Goal: Communication & Community: Share content

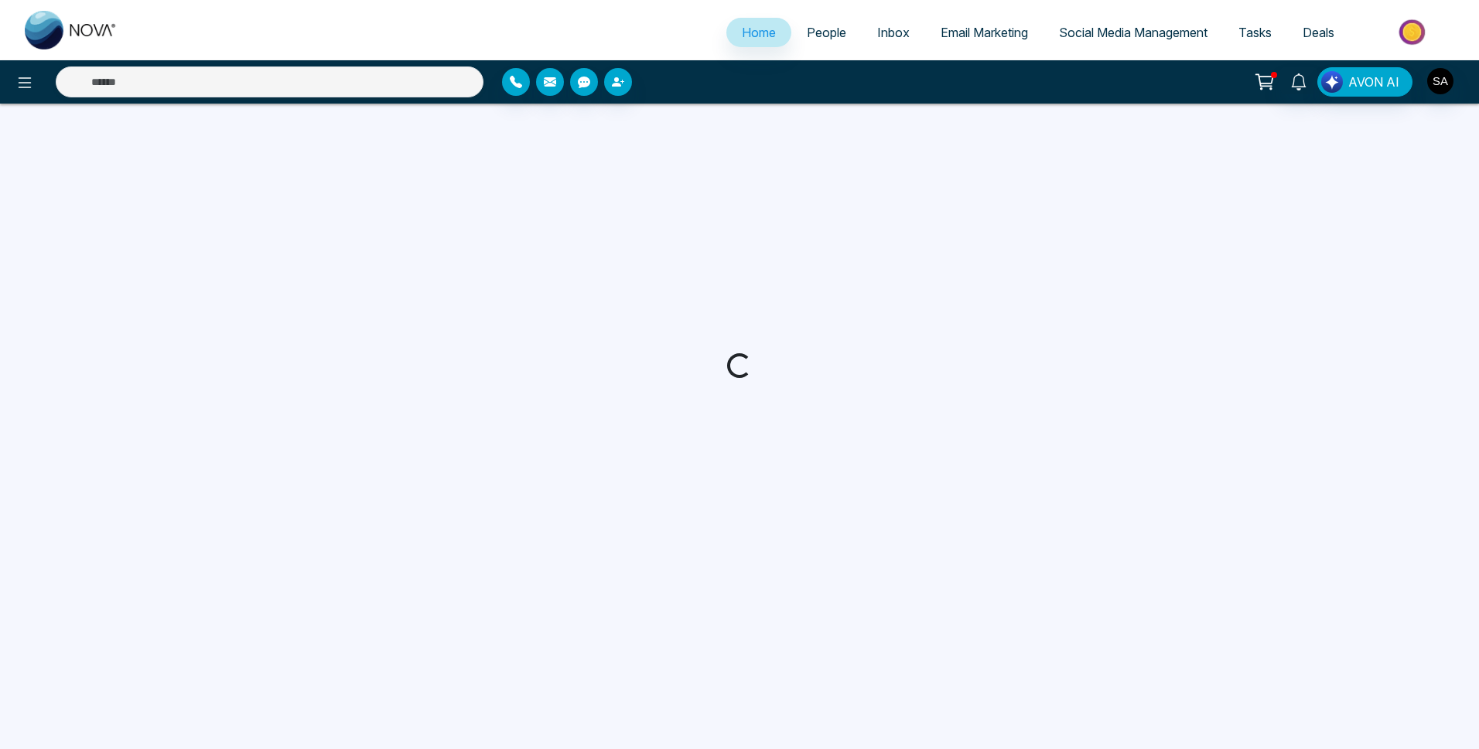
select select "*"
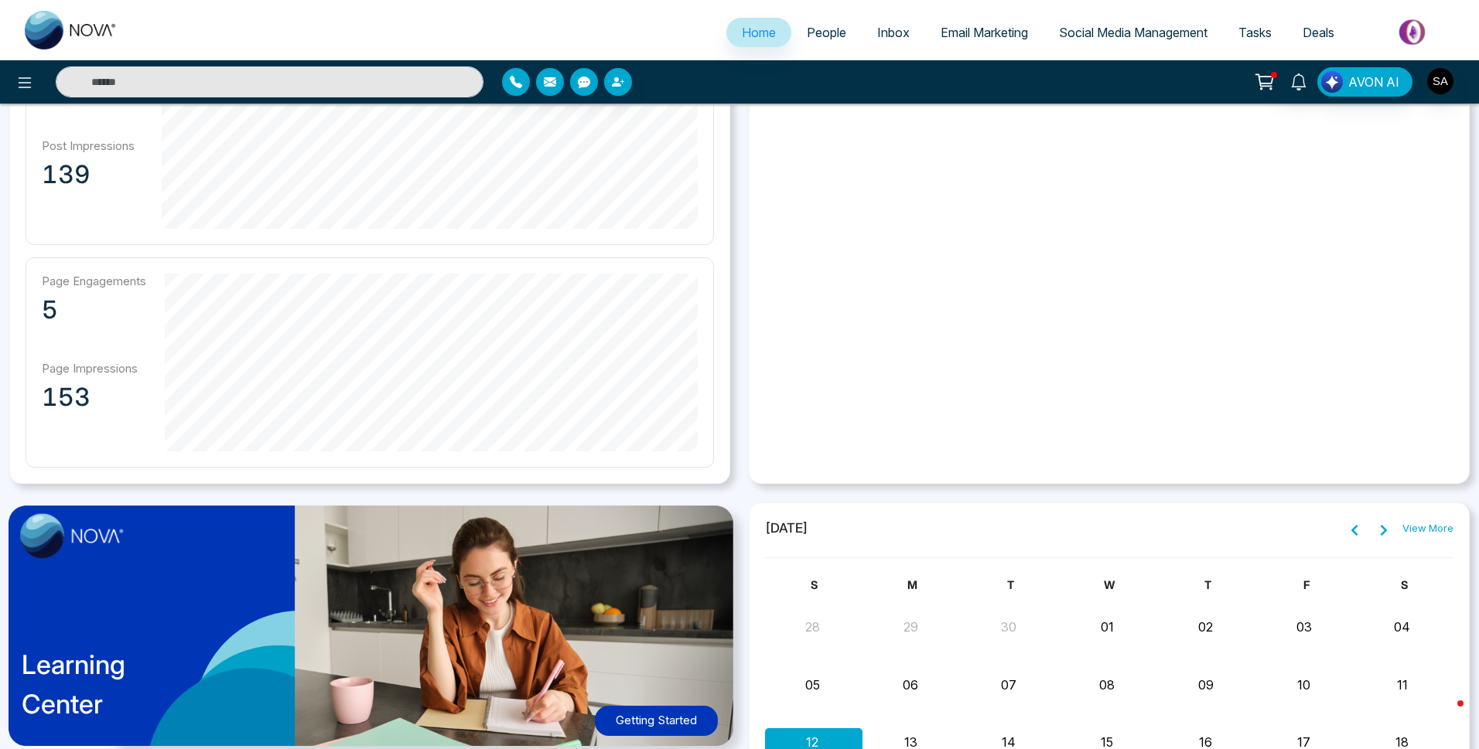
scroll to position [767, 0]
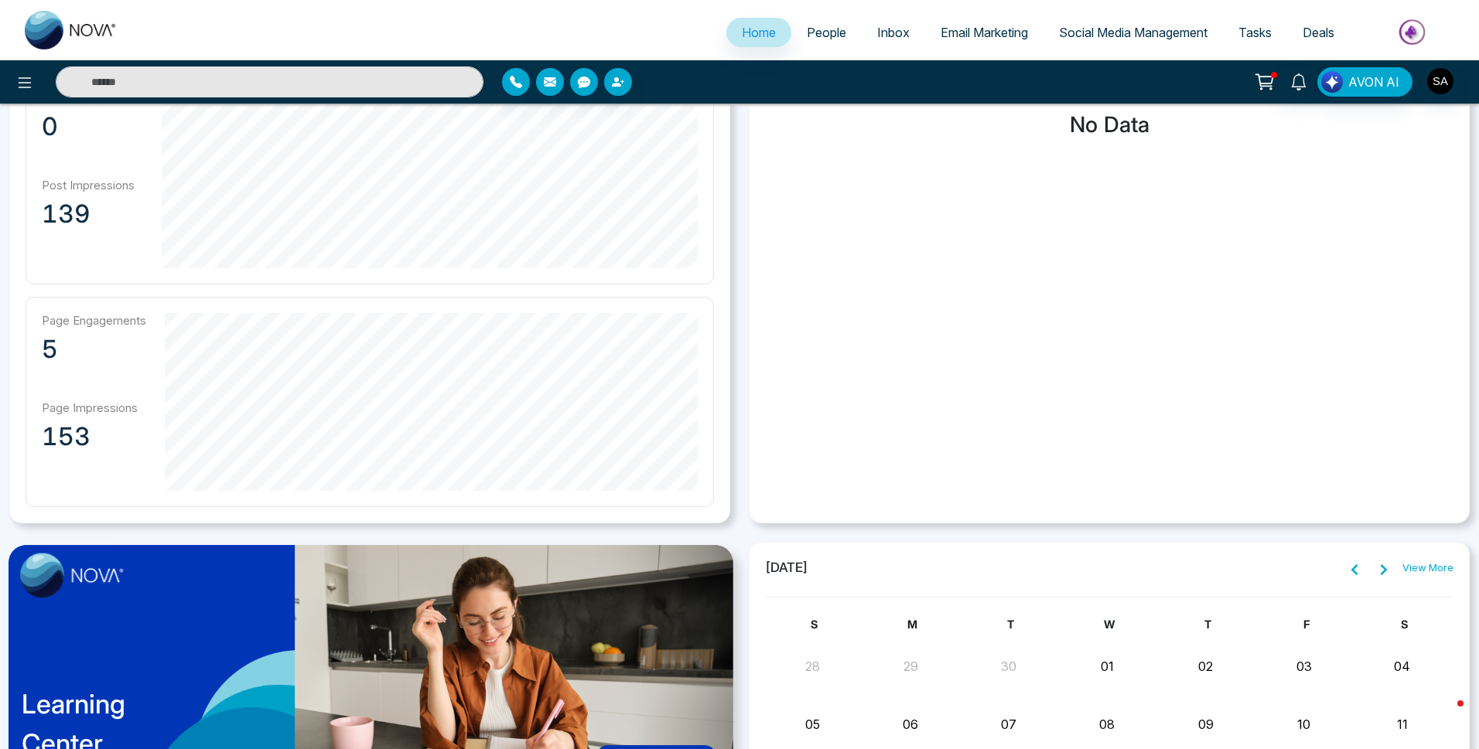
click at [1158, 32] on span "Social Media Management" at bounding box center [1133, 32] width 149 height 15
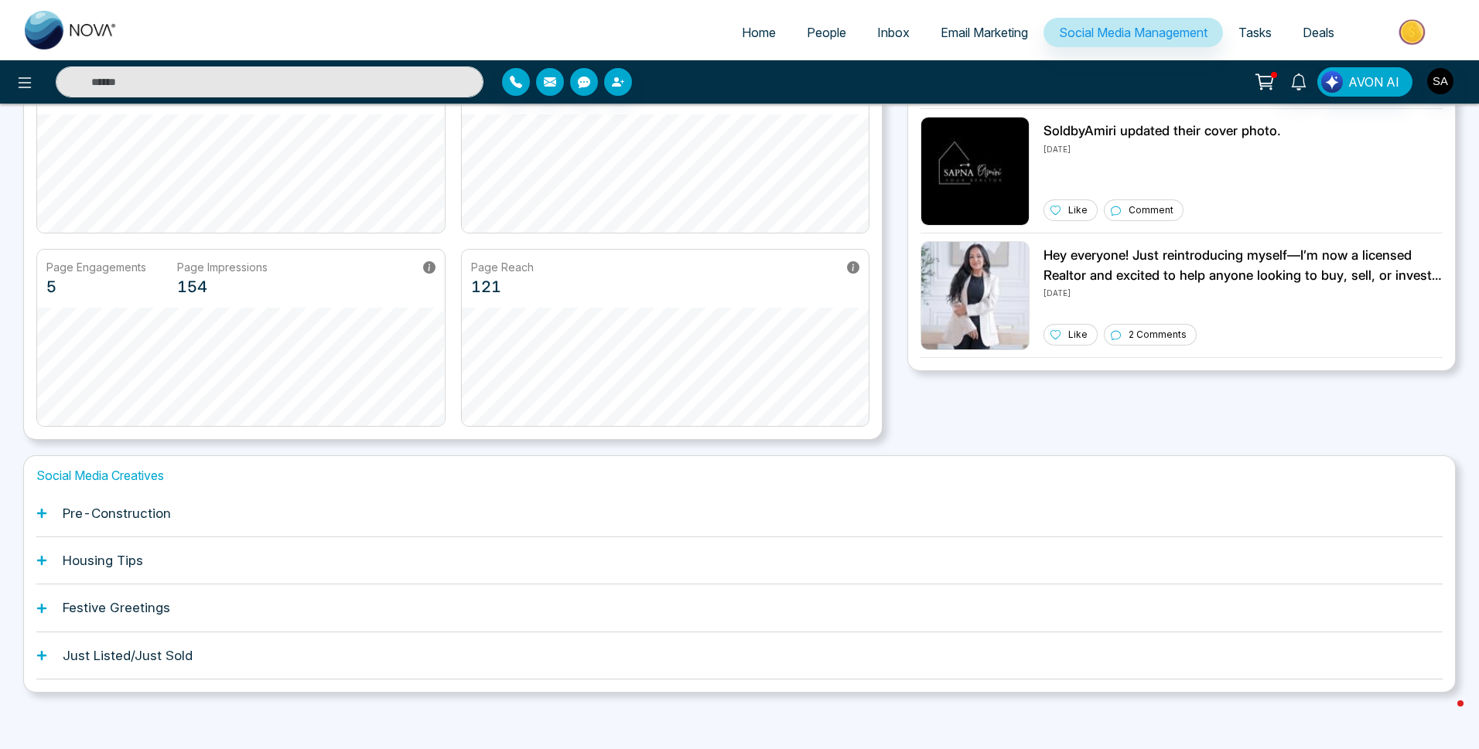
scroll to position [197, 0]
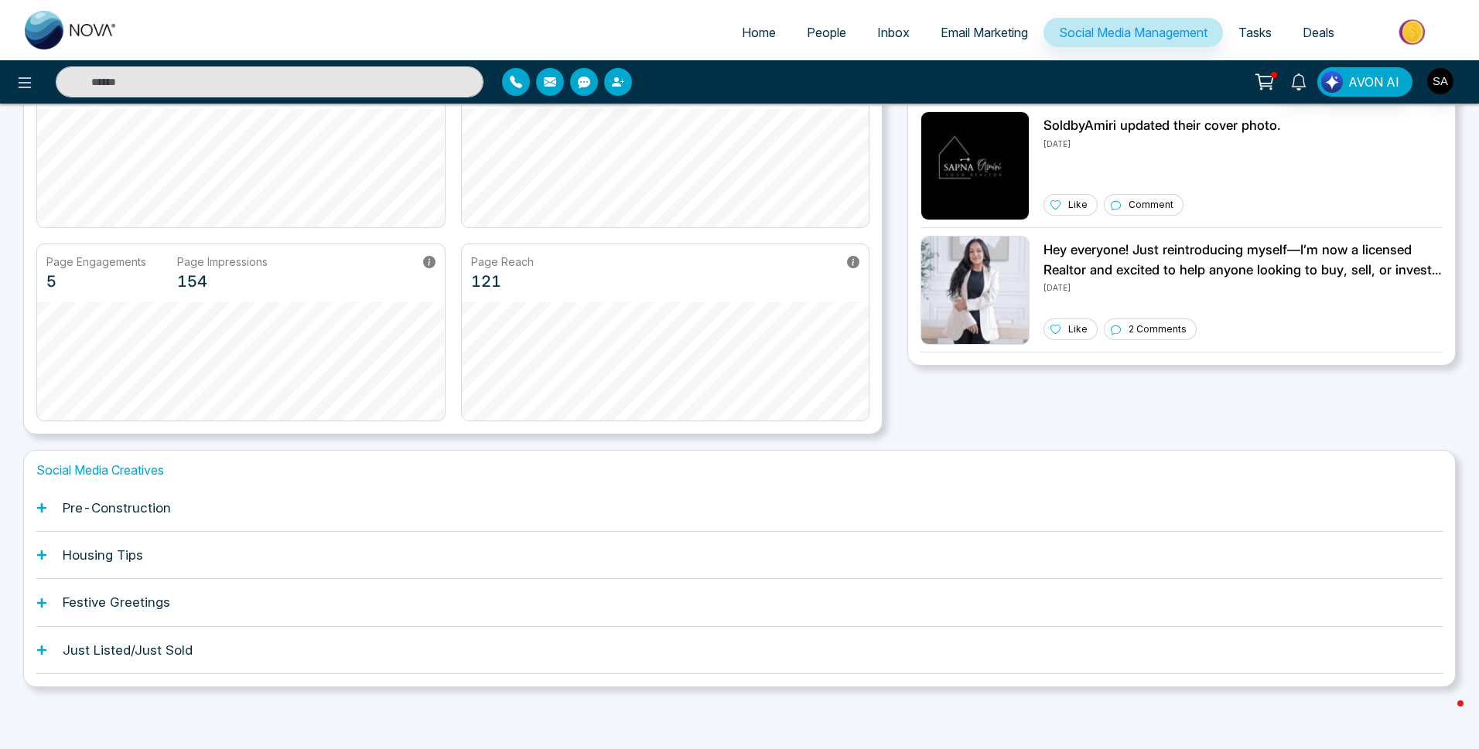
click at [164, 563] on div "Housing Tips" at bounding box center [739, 555] width 1406 height 47
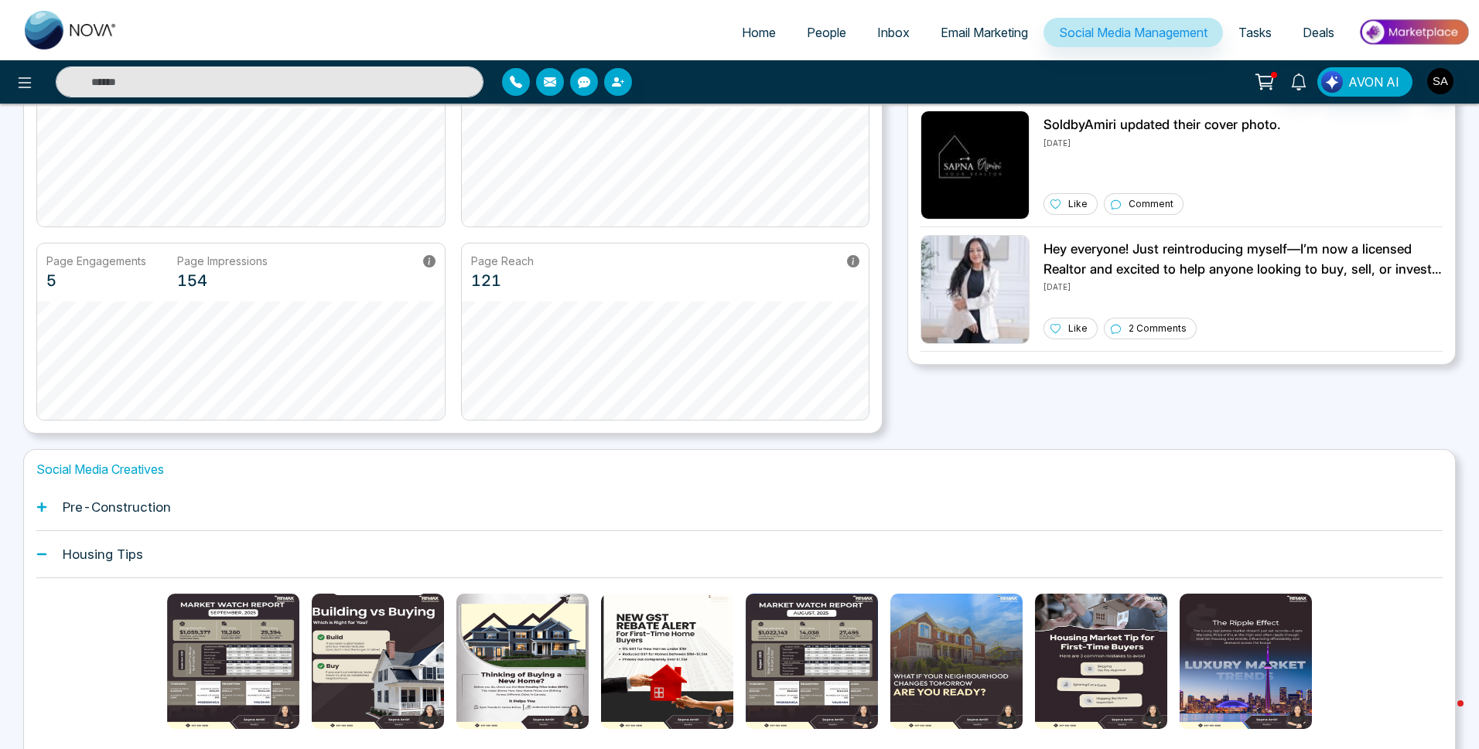
scroll to position [352, 0]
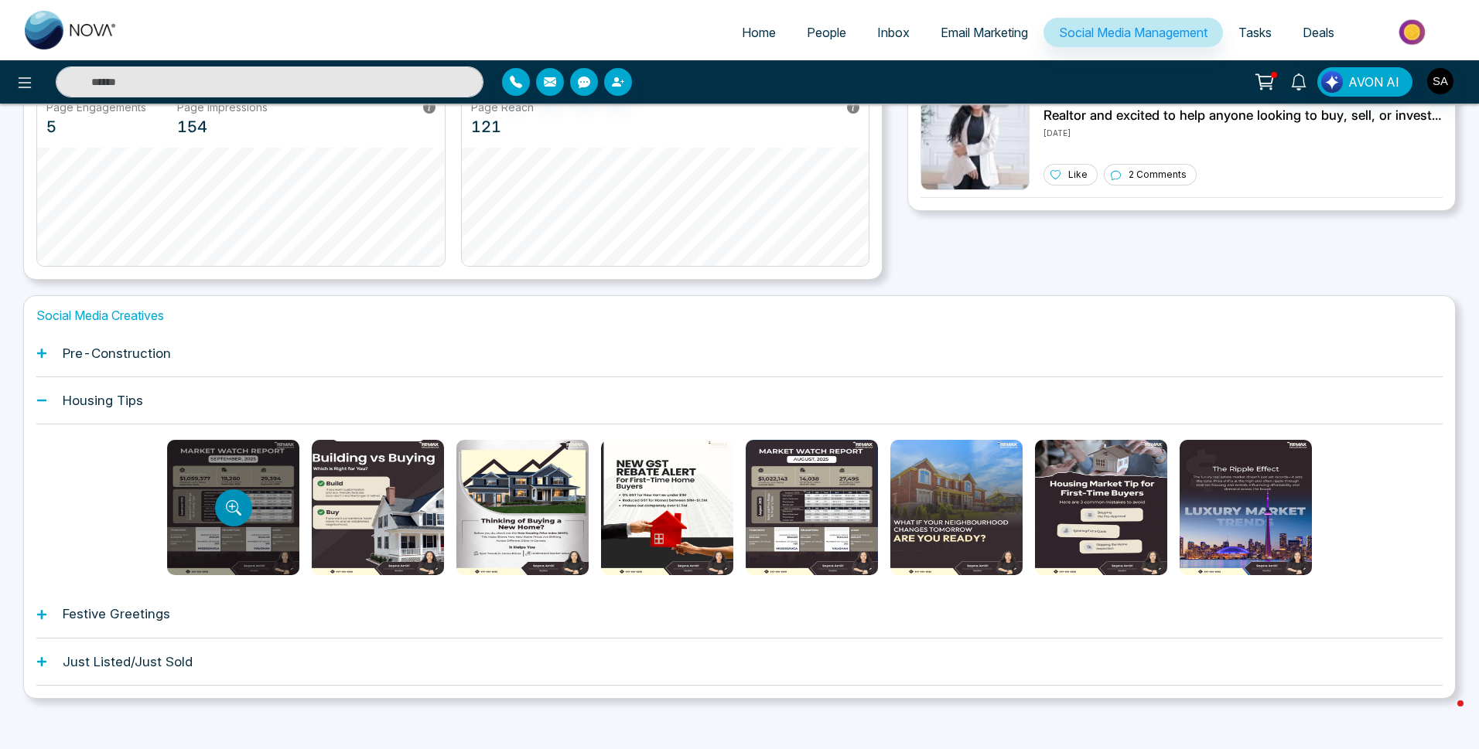
click at [237, 504] on icon "Preview template" at bounding box center [233, 507] width 15 height 15
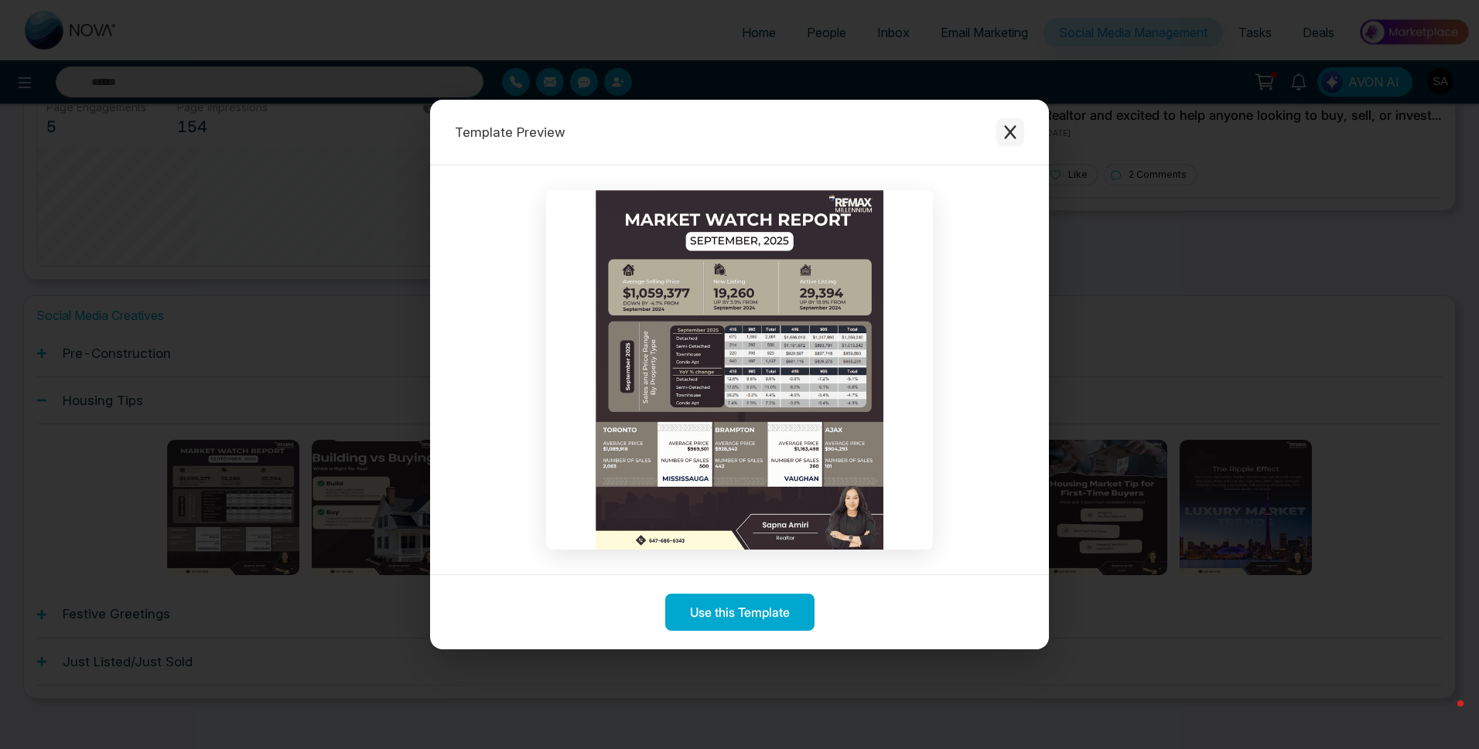
click at [1009, 141] on button "Close modal" at bounding box center [1010, 132] width 28 height 28
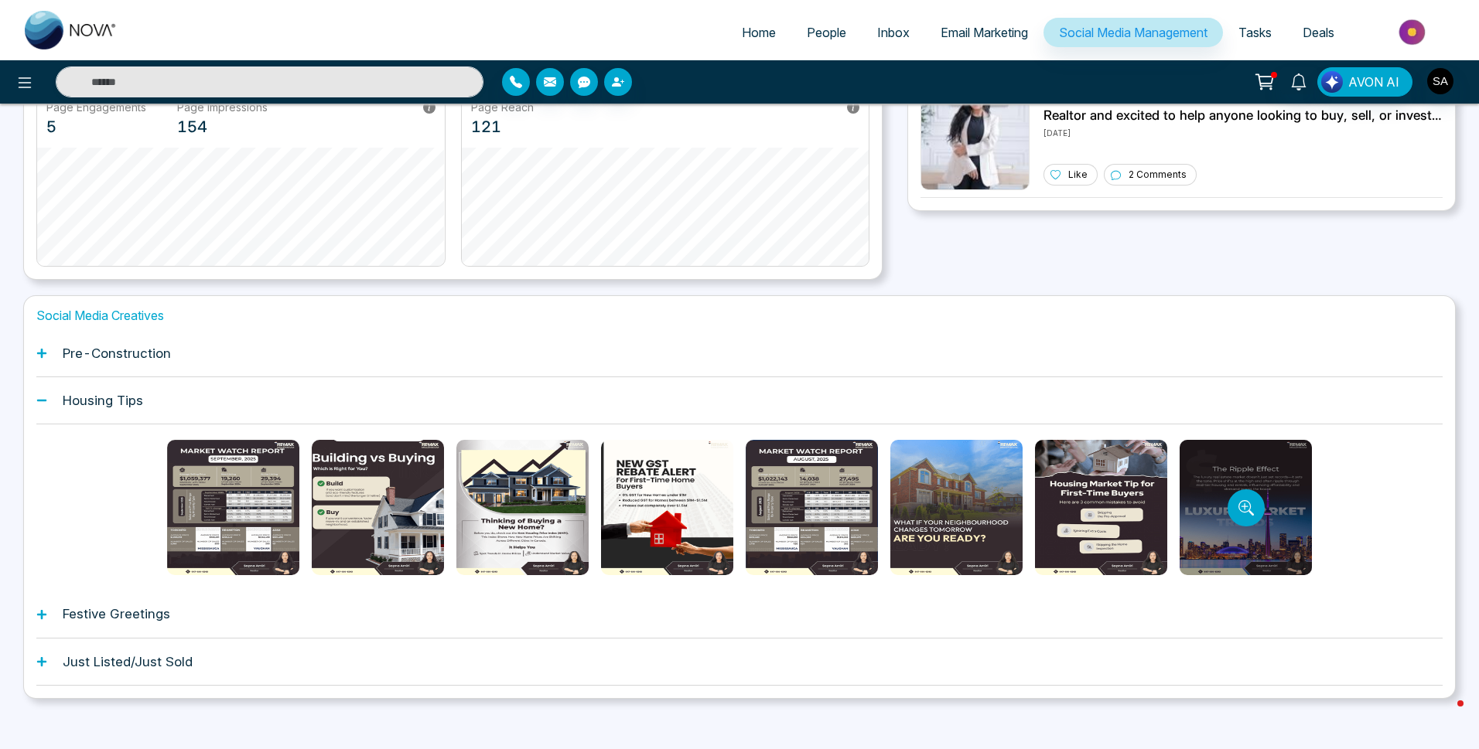
click at [1221, 550] on div at bounding box center [1246, 507] width 132 height 135
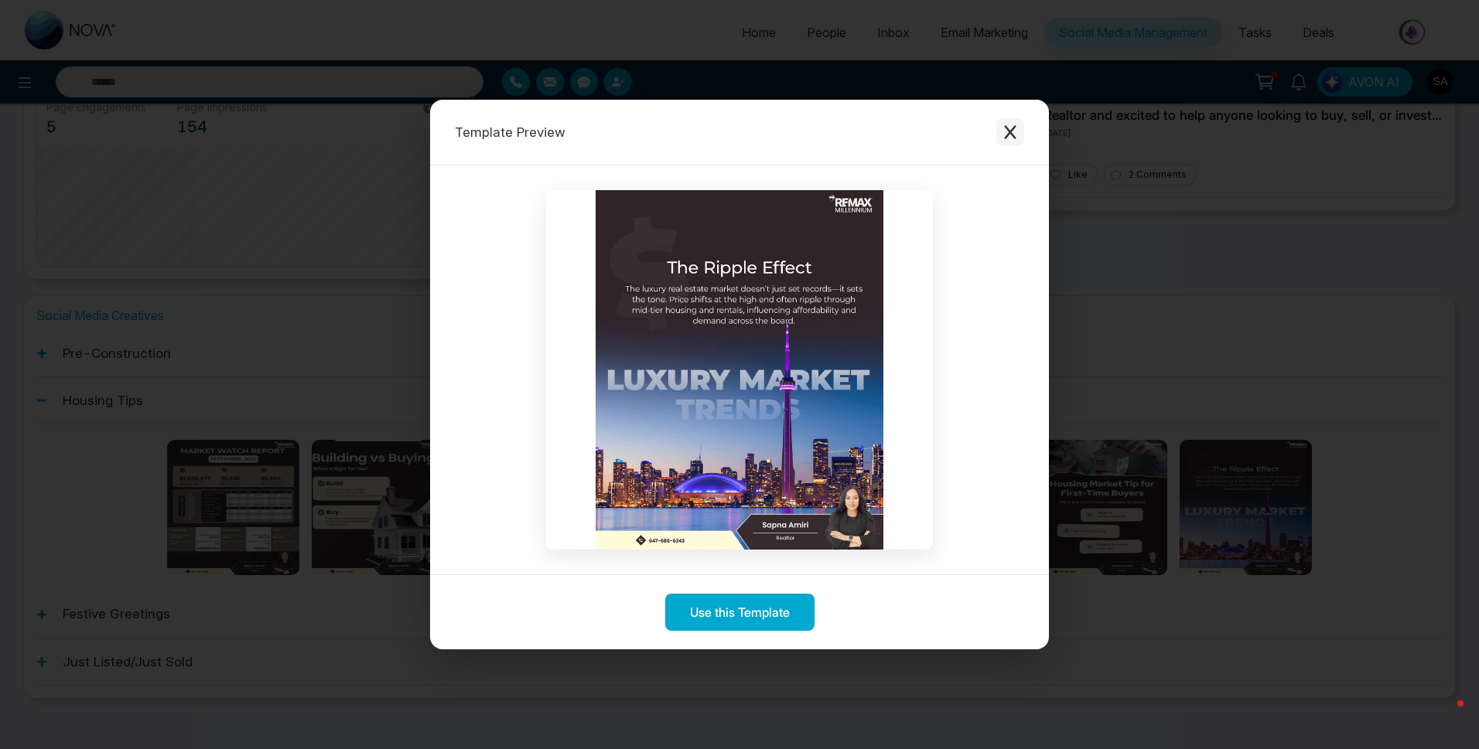
click at [1006, 145] on button "Close modal" at bounding box center [1010, 132] width 28 height 28
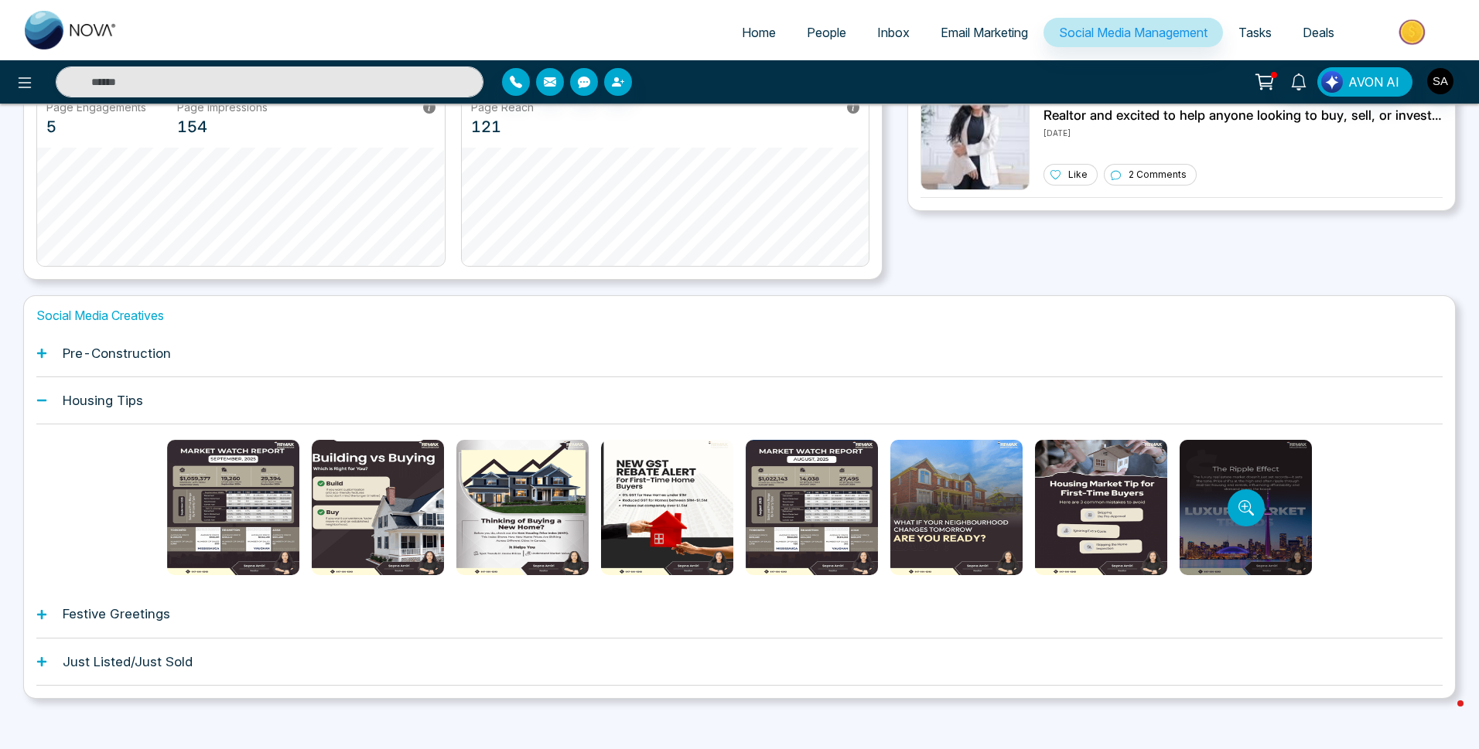
click at [1286, 520] on div at bounding box center [1246, 507] width 132 height 135
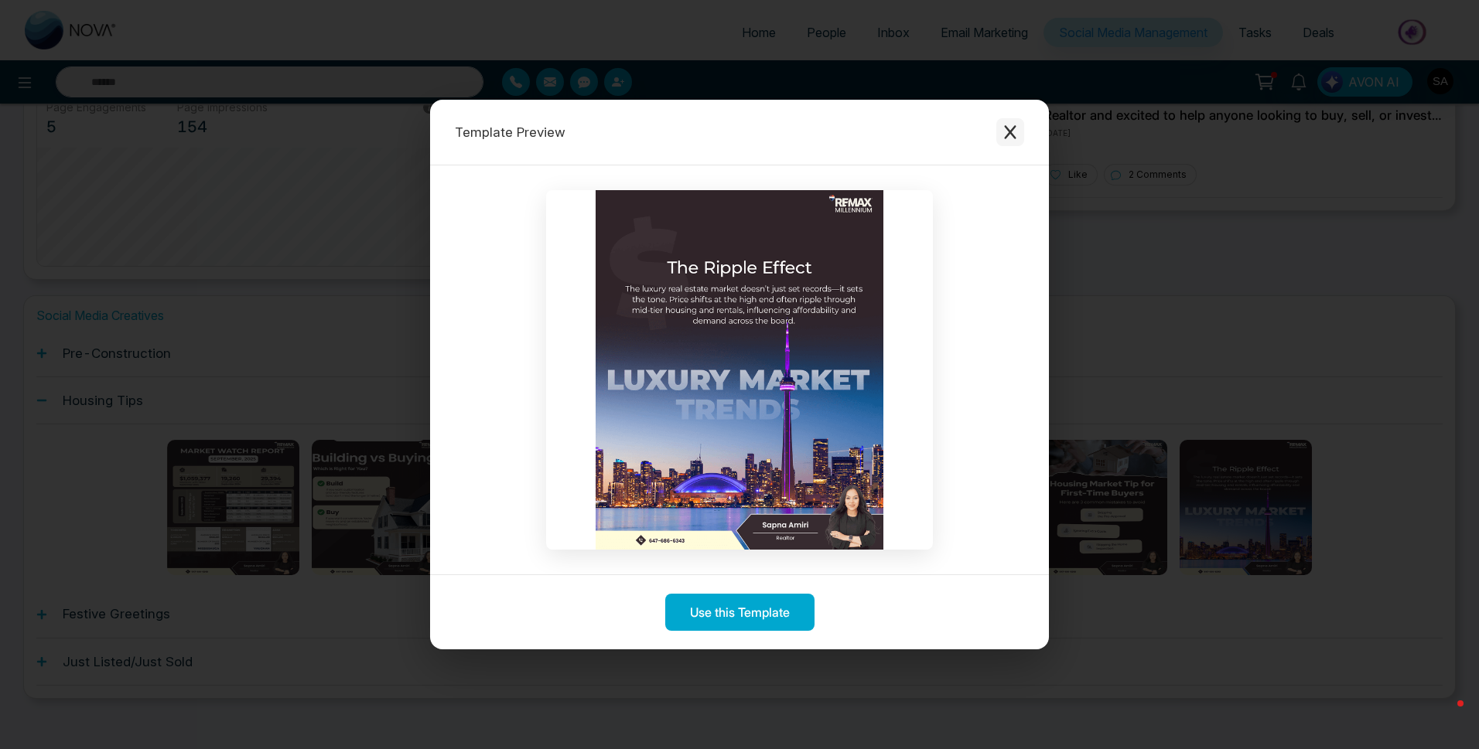
click at [1015, 121] on button "Close modal" at bounding box center [1010, 132] width 28 height 28
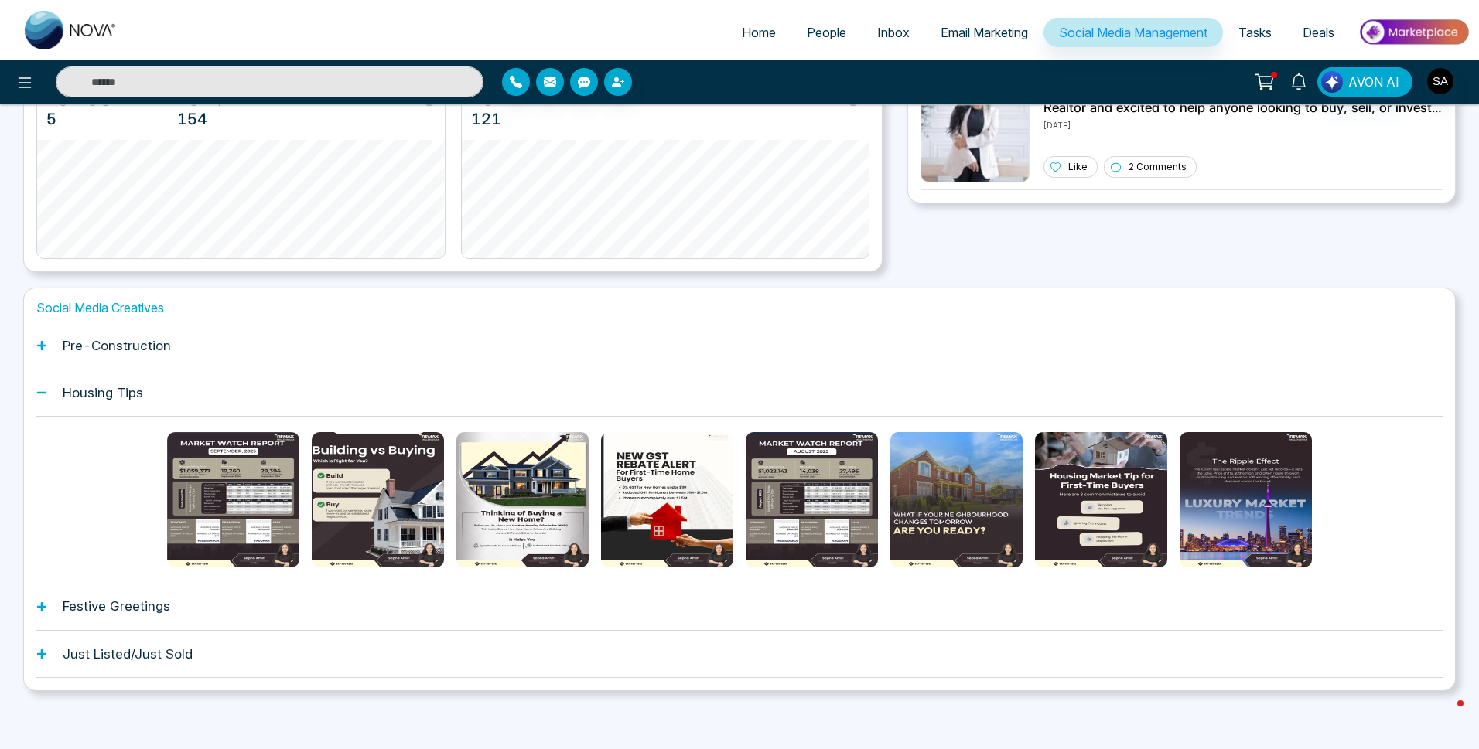
scroll to position [364, 0]
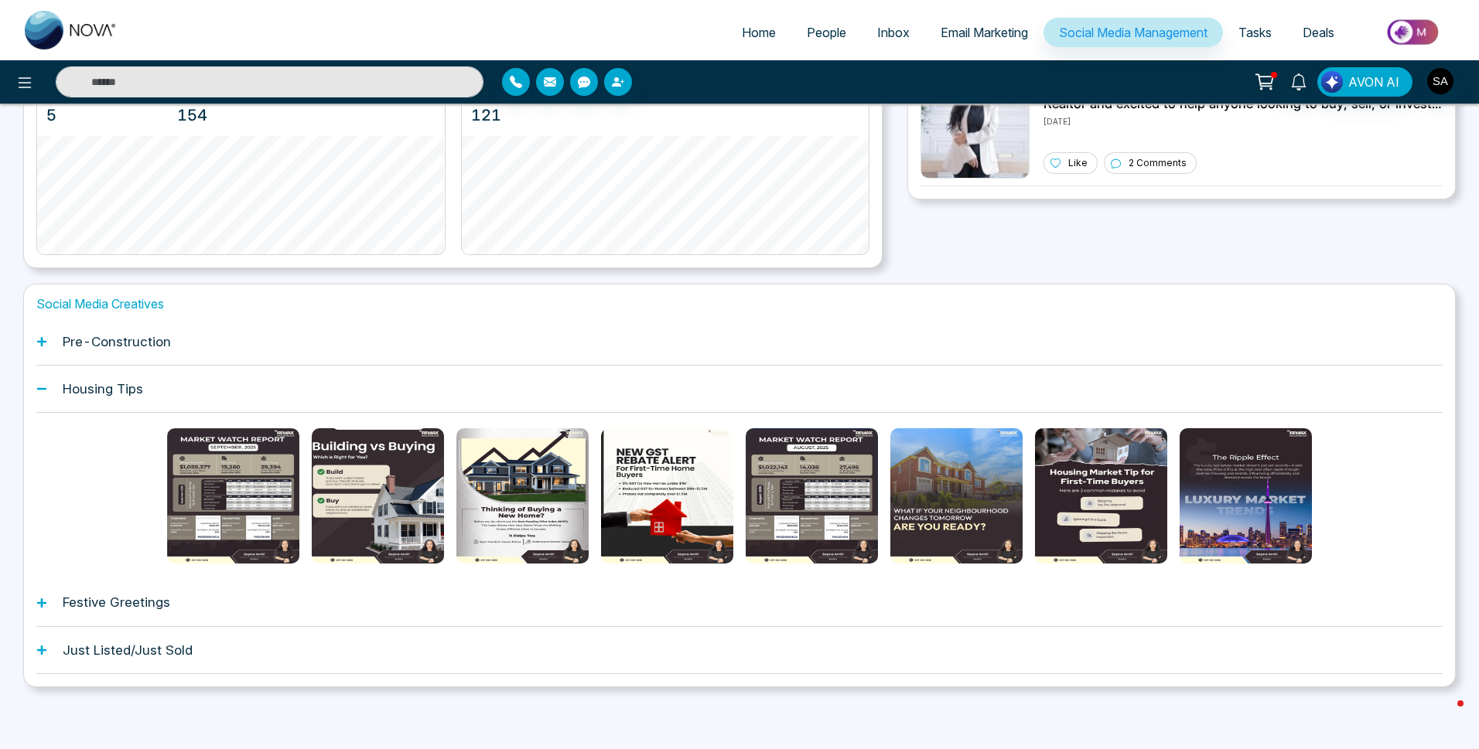
click at [83, 608] on h1 "Festive Greetings" at bounding box center [117, 602] width 108 height 15
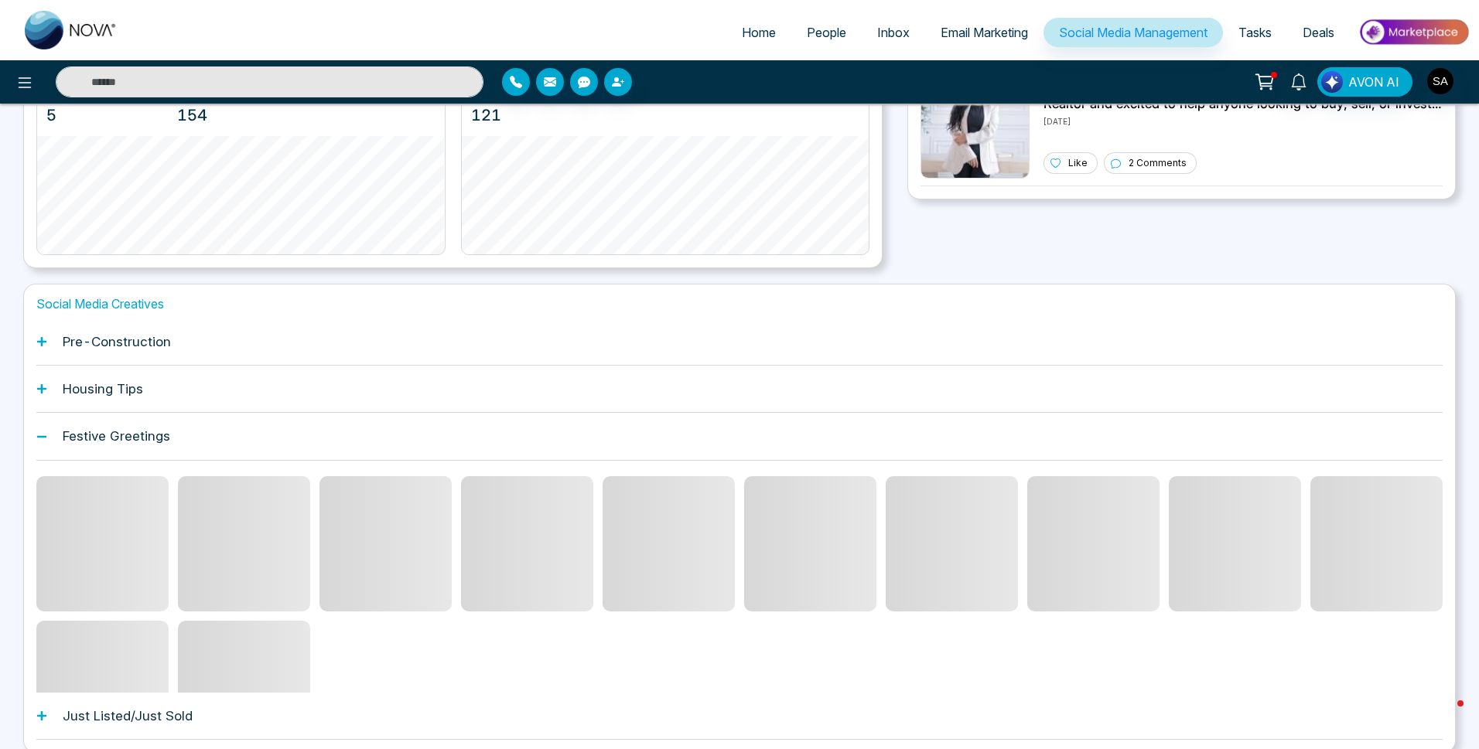
scroll to position [247, 0]
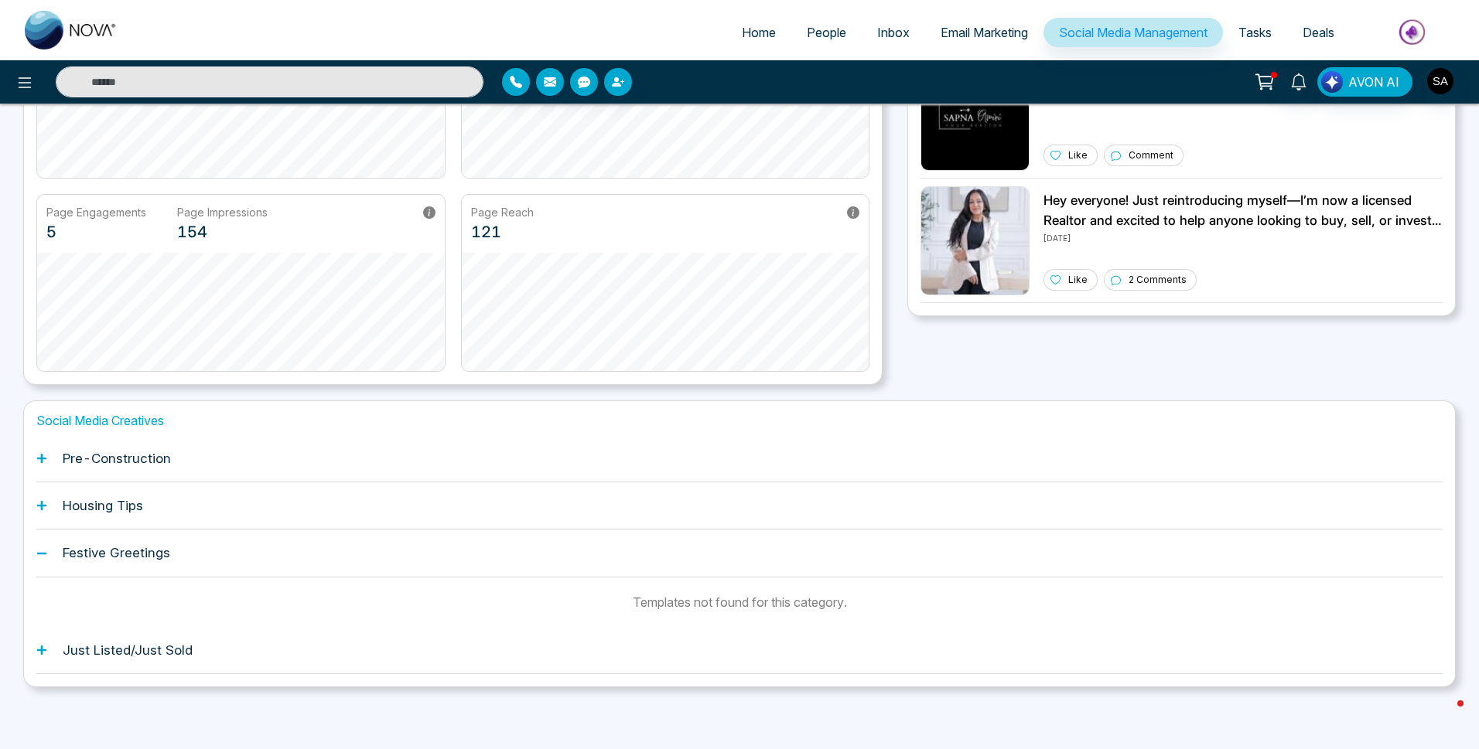
click at [46, 654] on icon at bounding box center [41, 650] width 11 height 11
click at [47, 459] on div "Pre-Construction" at bounding box center [739, 458] width 1406 height 47
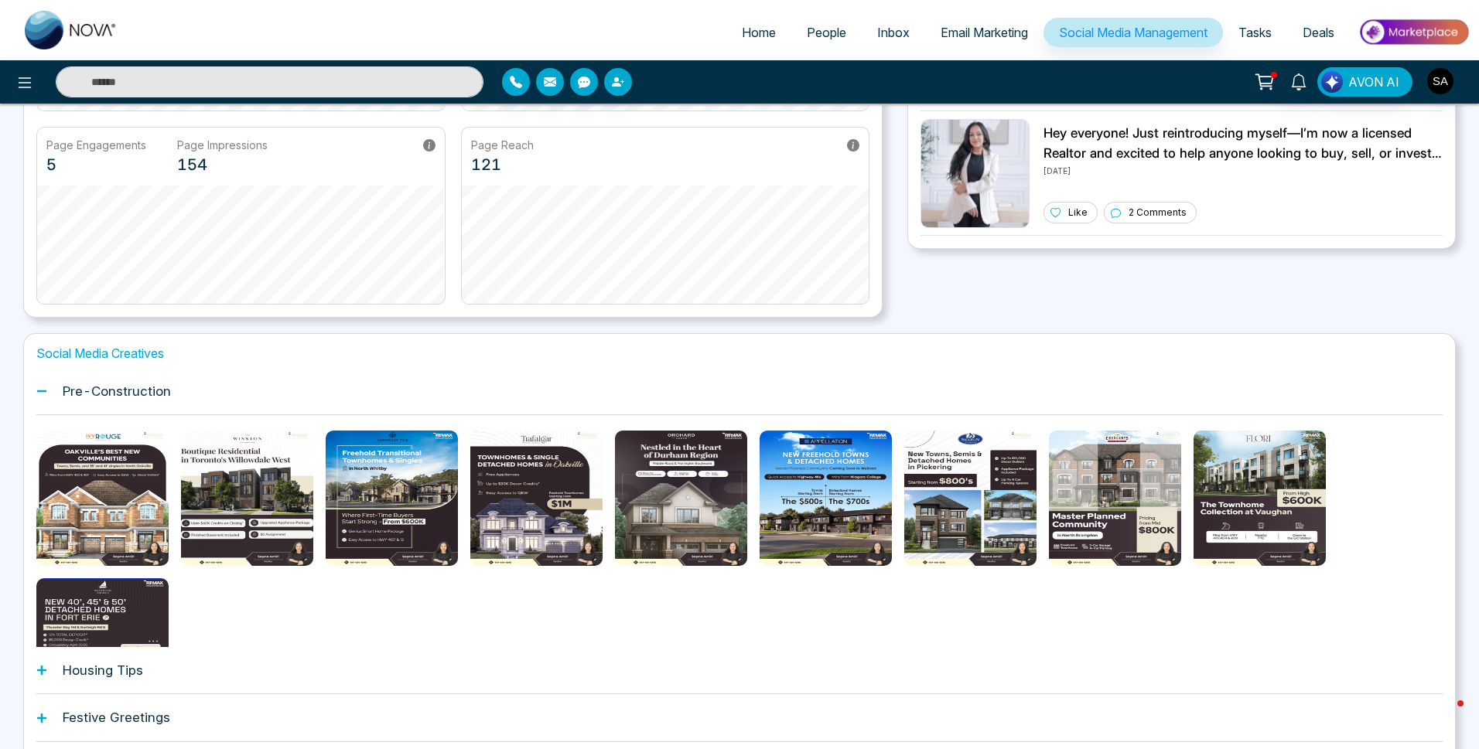
scroll to position [429, 0]
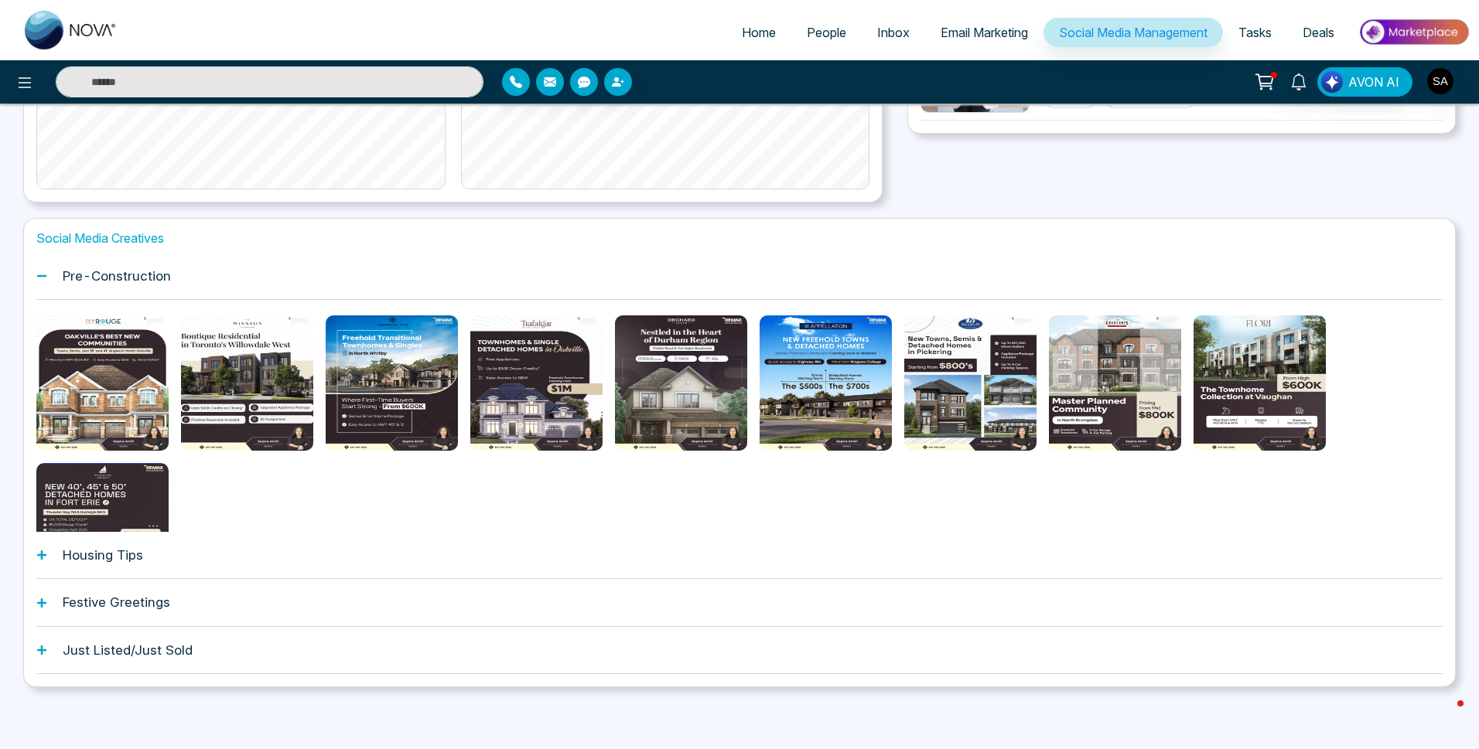
click at [107, 563] on h1 "Housing Tips" at bounding box center [103, 555] width 80 height 15
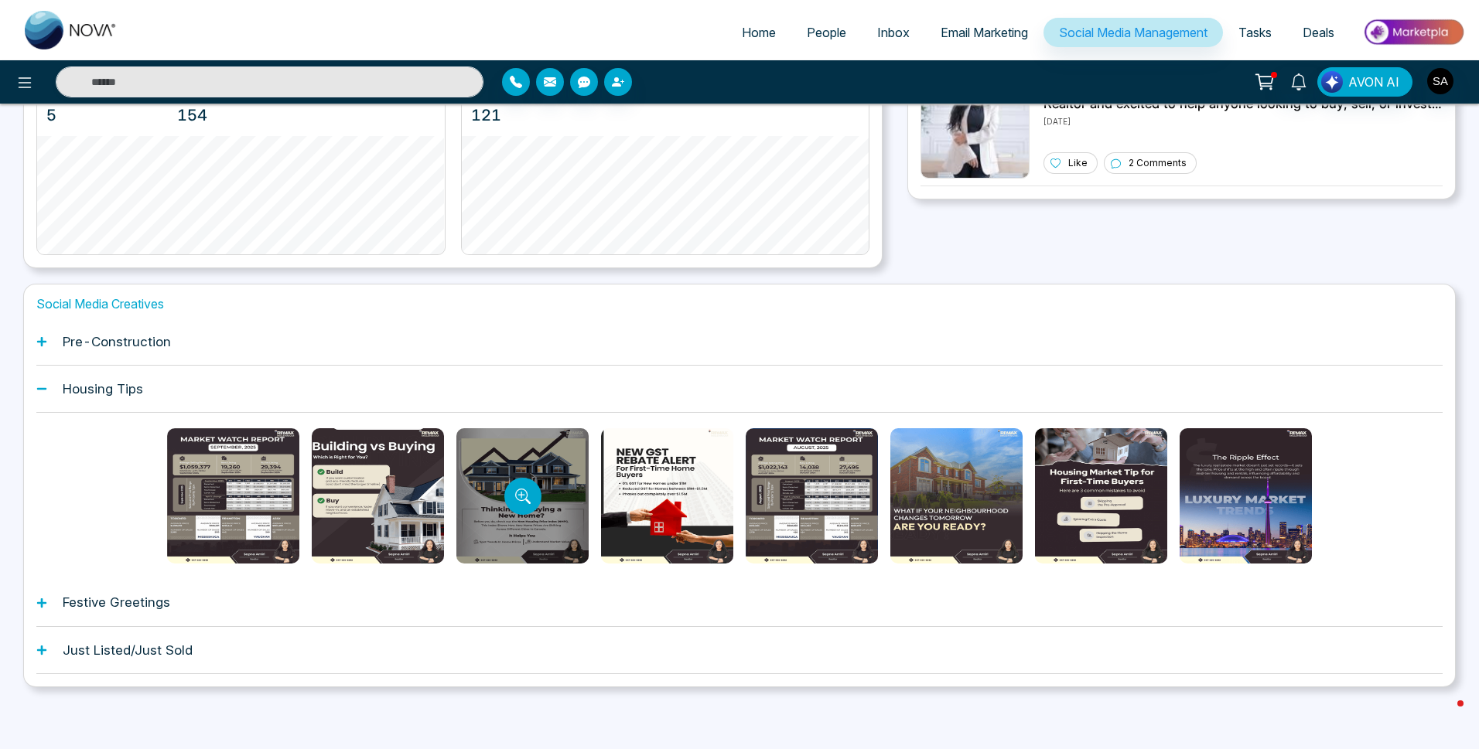
click at [541, 547] on div at bounding box center [522, 495] width 132 height 135
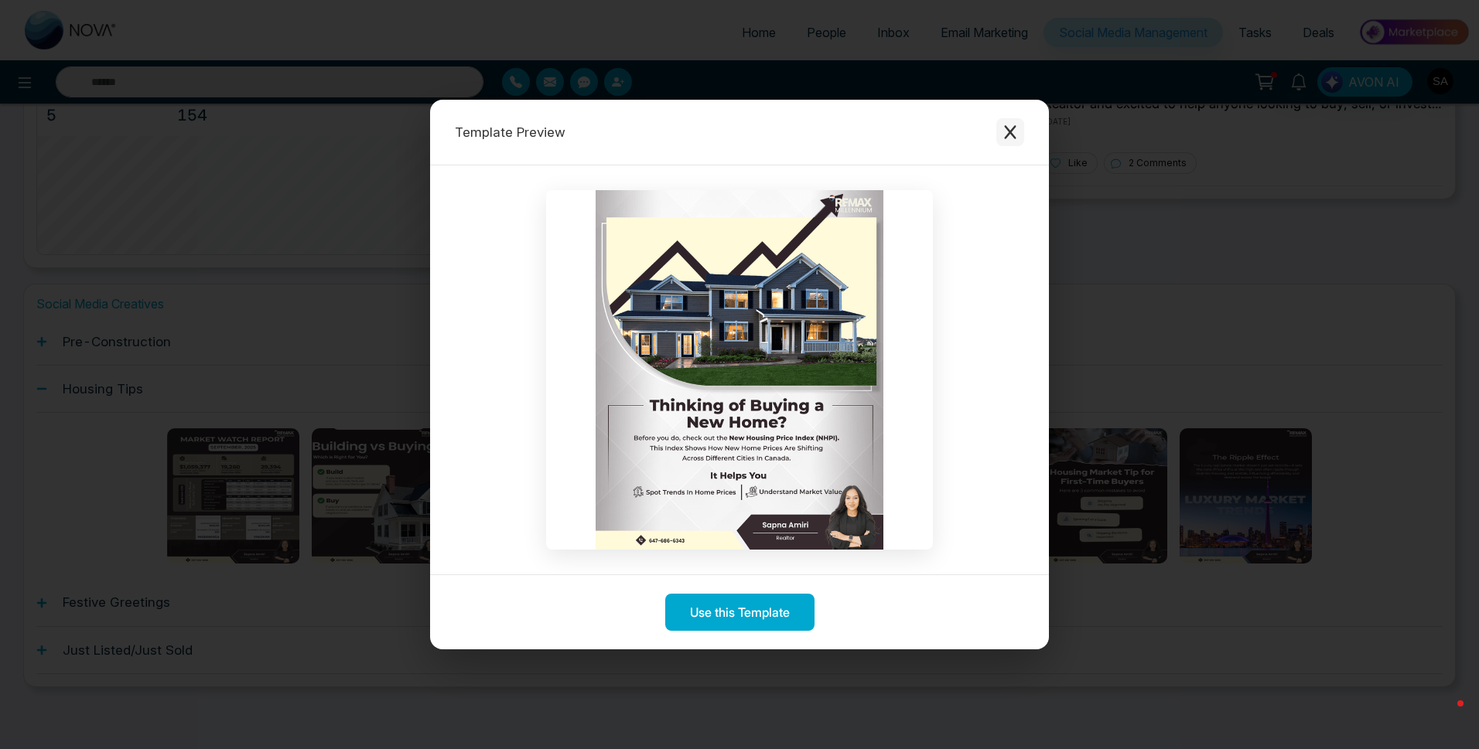
click at [1011, 121] on button "Close modal" at bounding box center [1010, 132] width 28 height 28
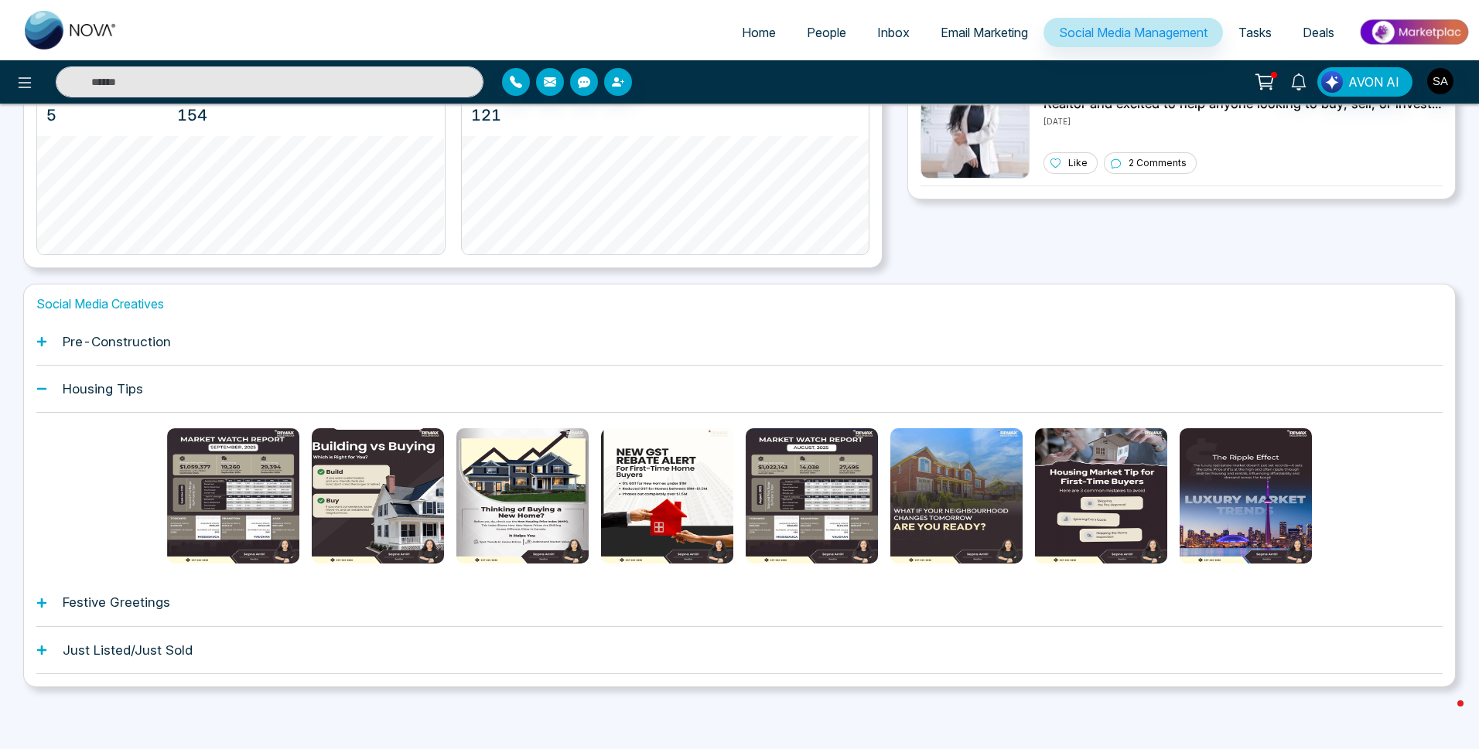
click at [110, 330] on div "Pre-Construction" at bounding box center [739, 342] width 1406 height 47
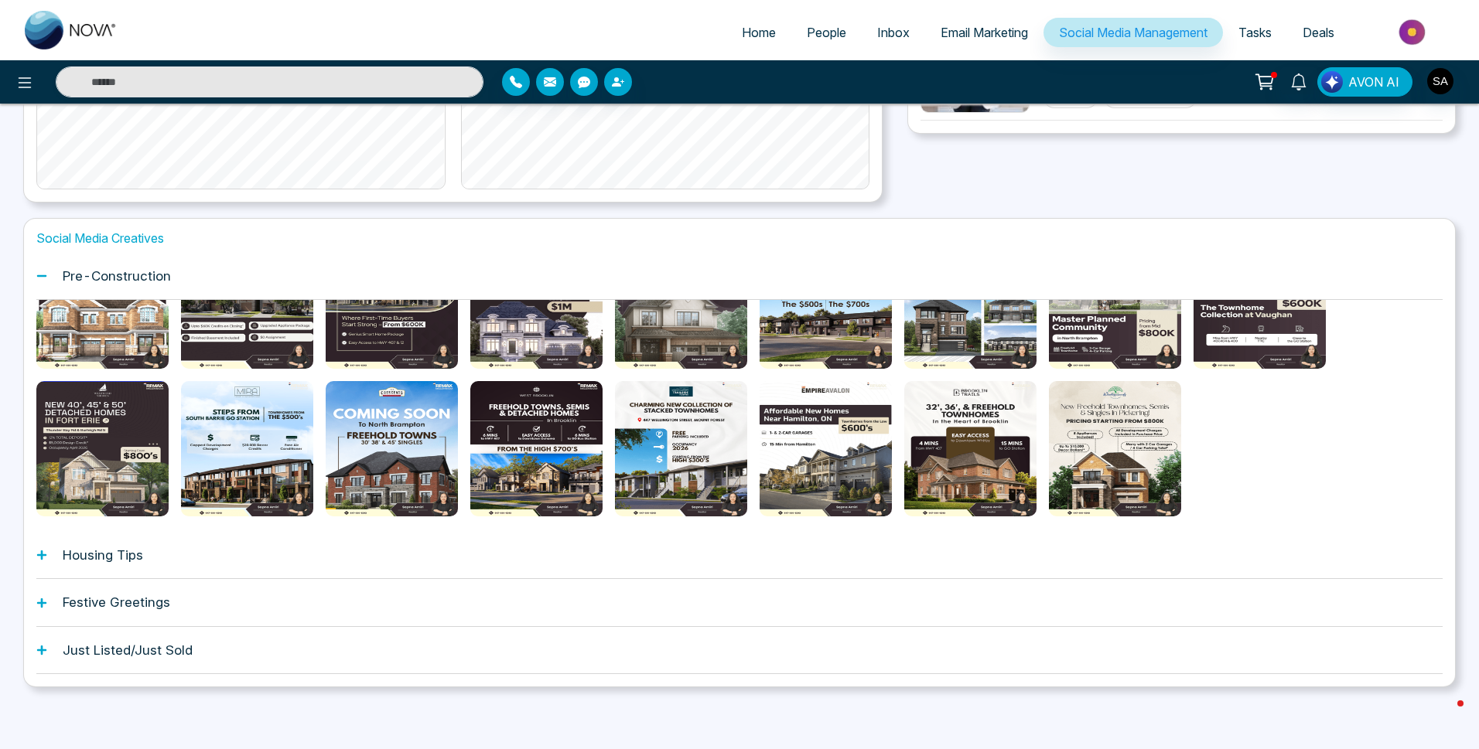
scroll to position [82, 0]
click at [116, 562] on h1 "Housing Tips" at bounding box center [103, 555] width 80 height 15
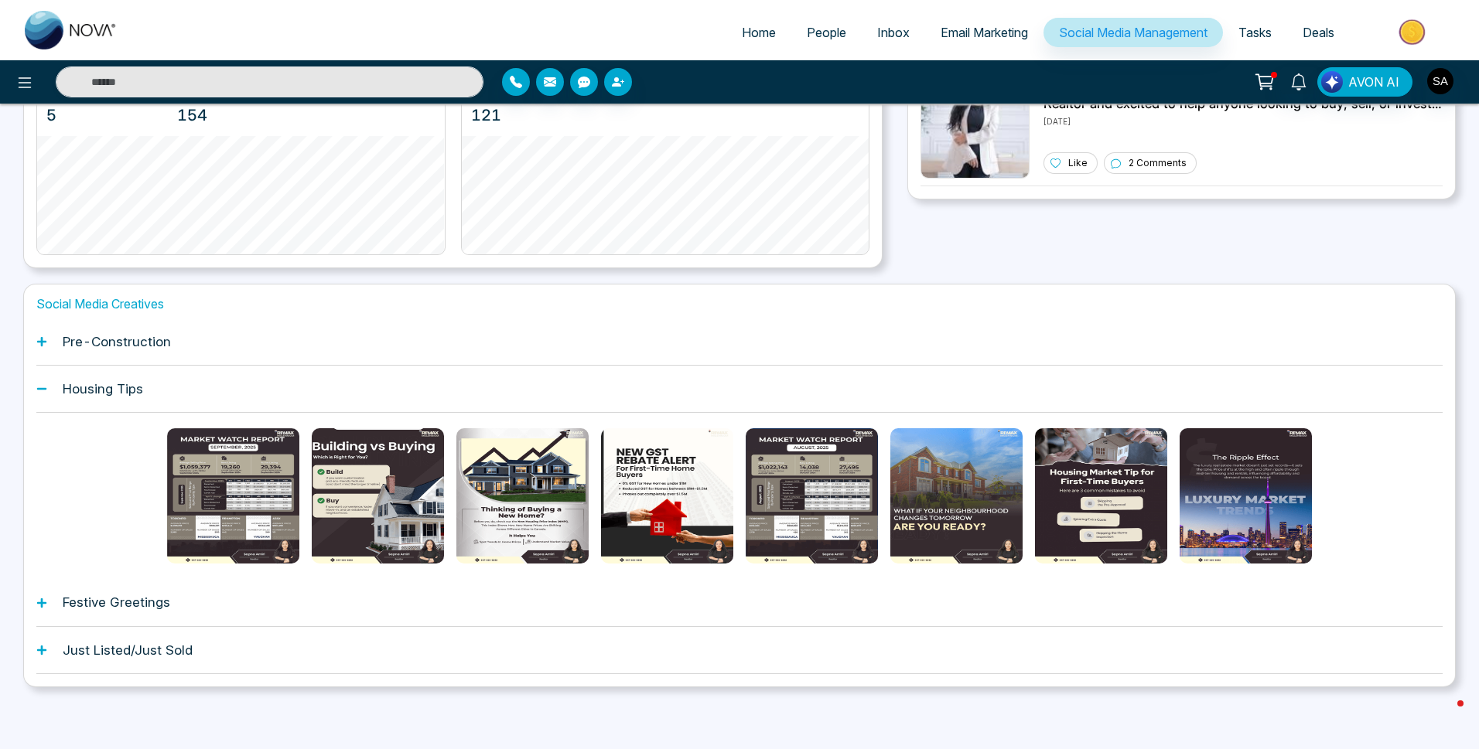
scroll to position [364, 0]
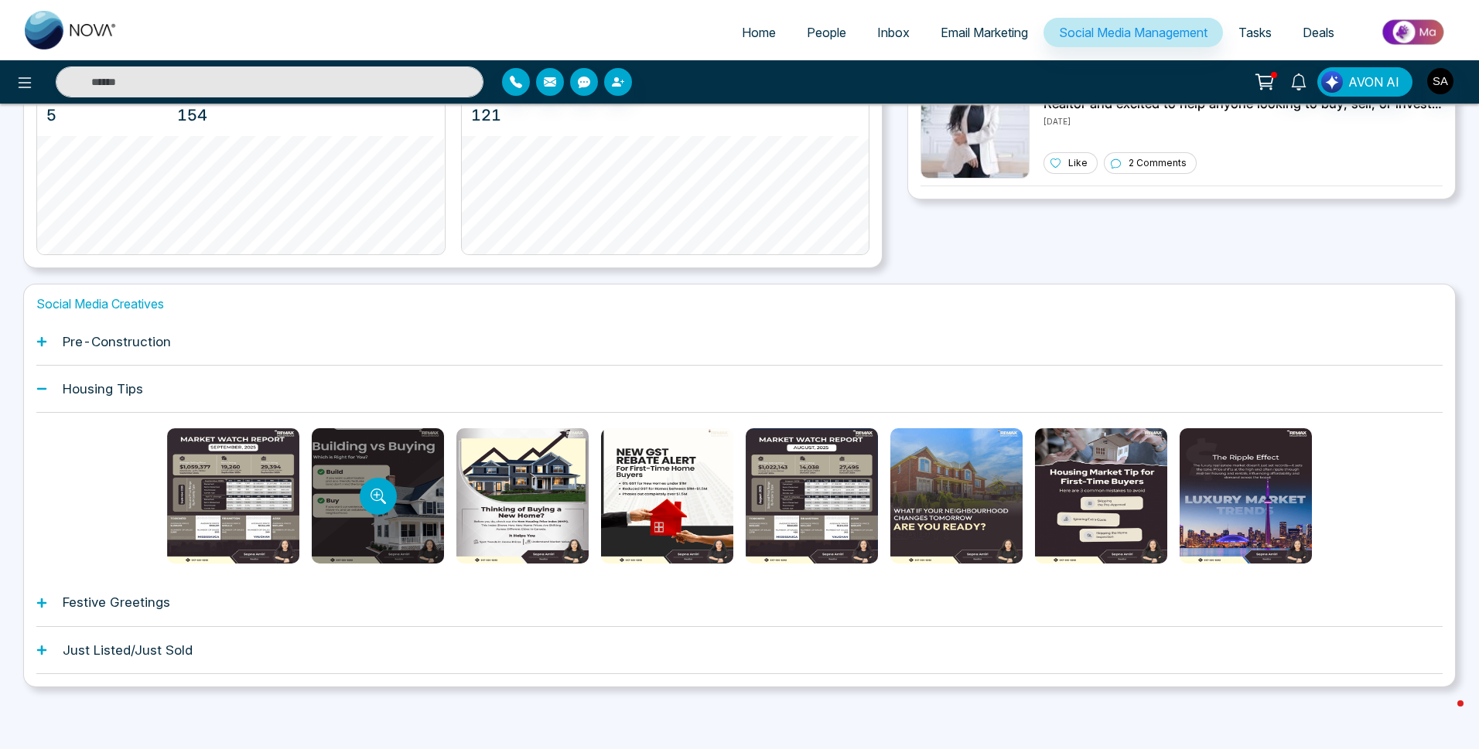
drag, startPoint x: 60, startPoint y: 445, endPoint x: 411, endPoint y: 477, distance: 352.7
click at [62, 445] on div at bounding box center [739, 496] width 1406 height 166
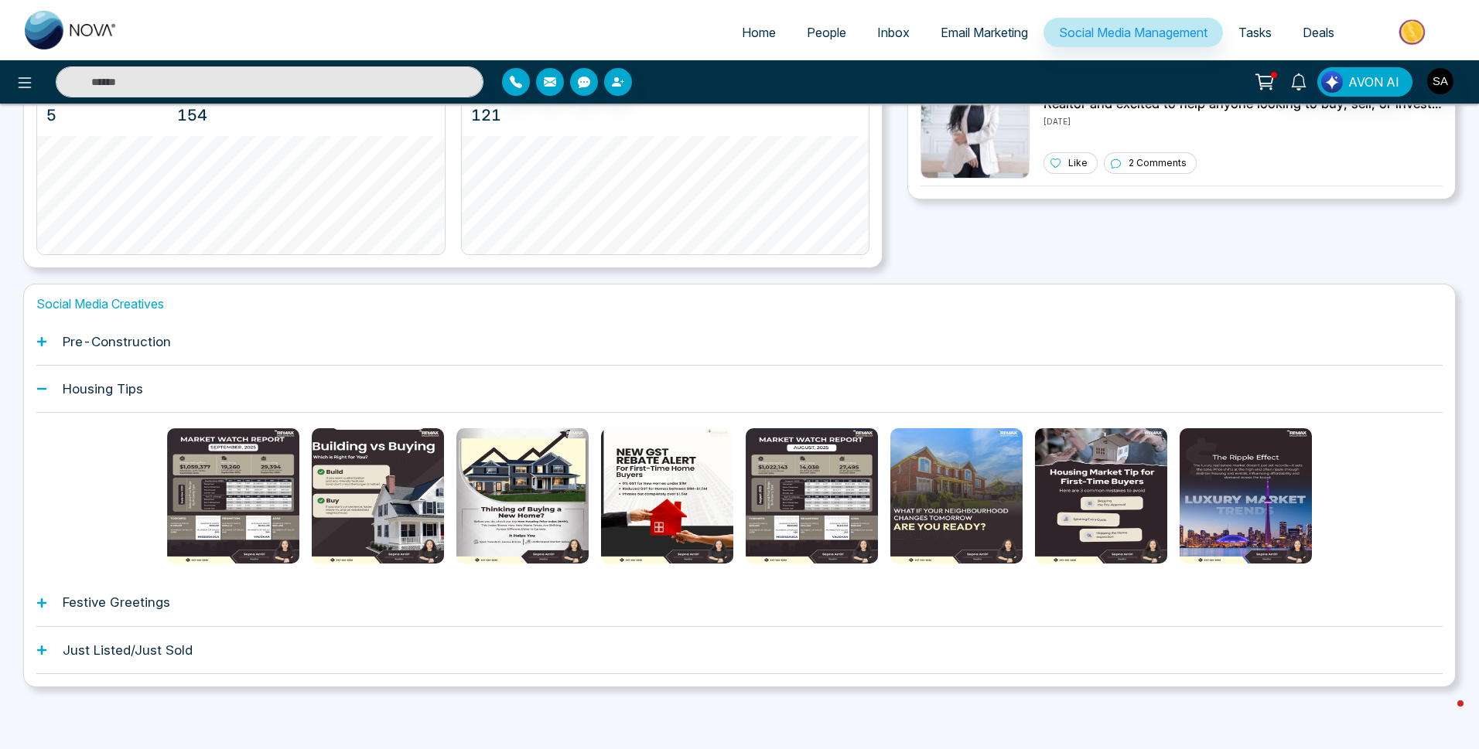
click at [1400, 511] on div at bounding box center [739, 496] width 1406 height 166
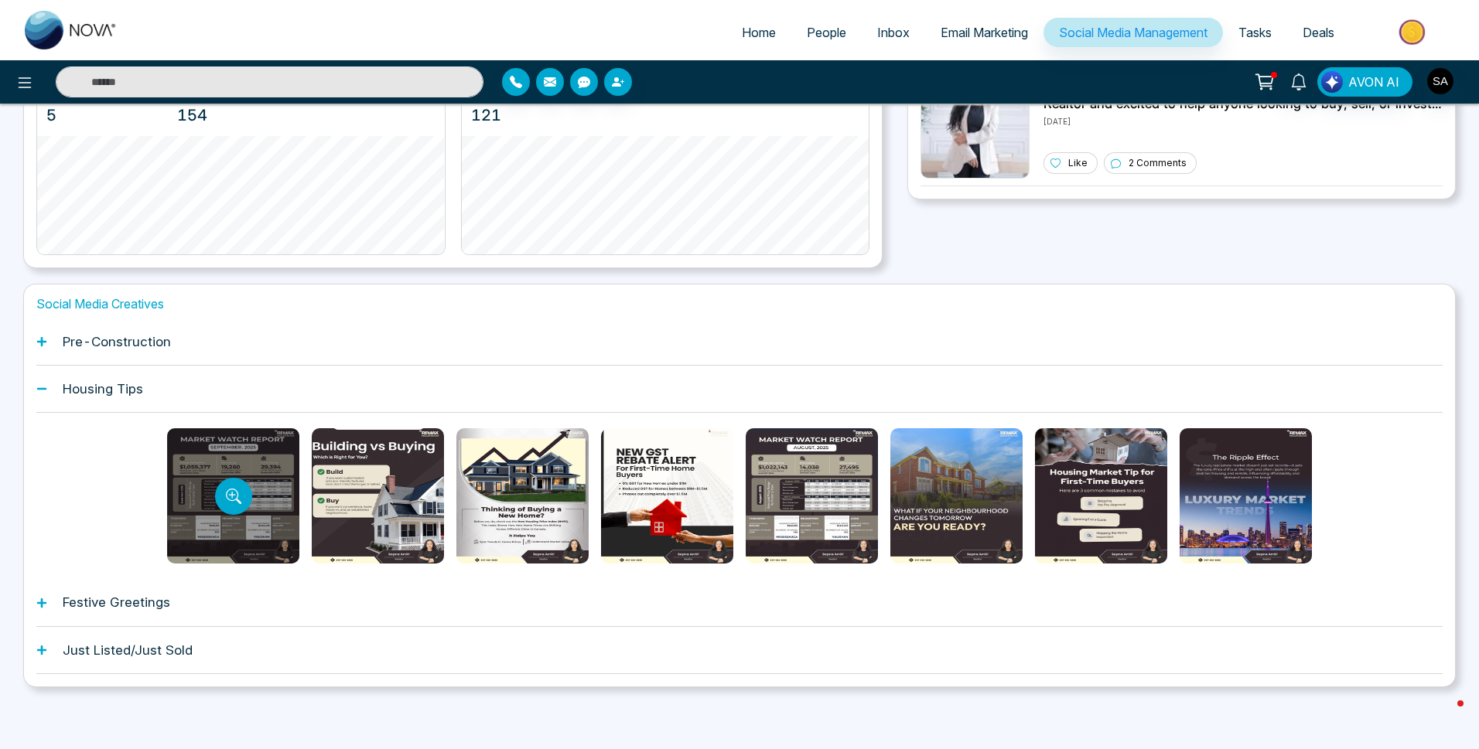
click at [286, 463] on div at bounding box center [233, 495] width 132 height 135
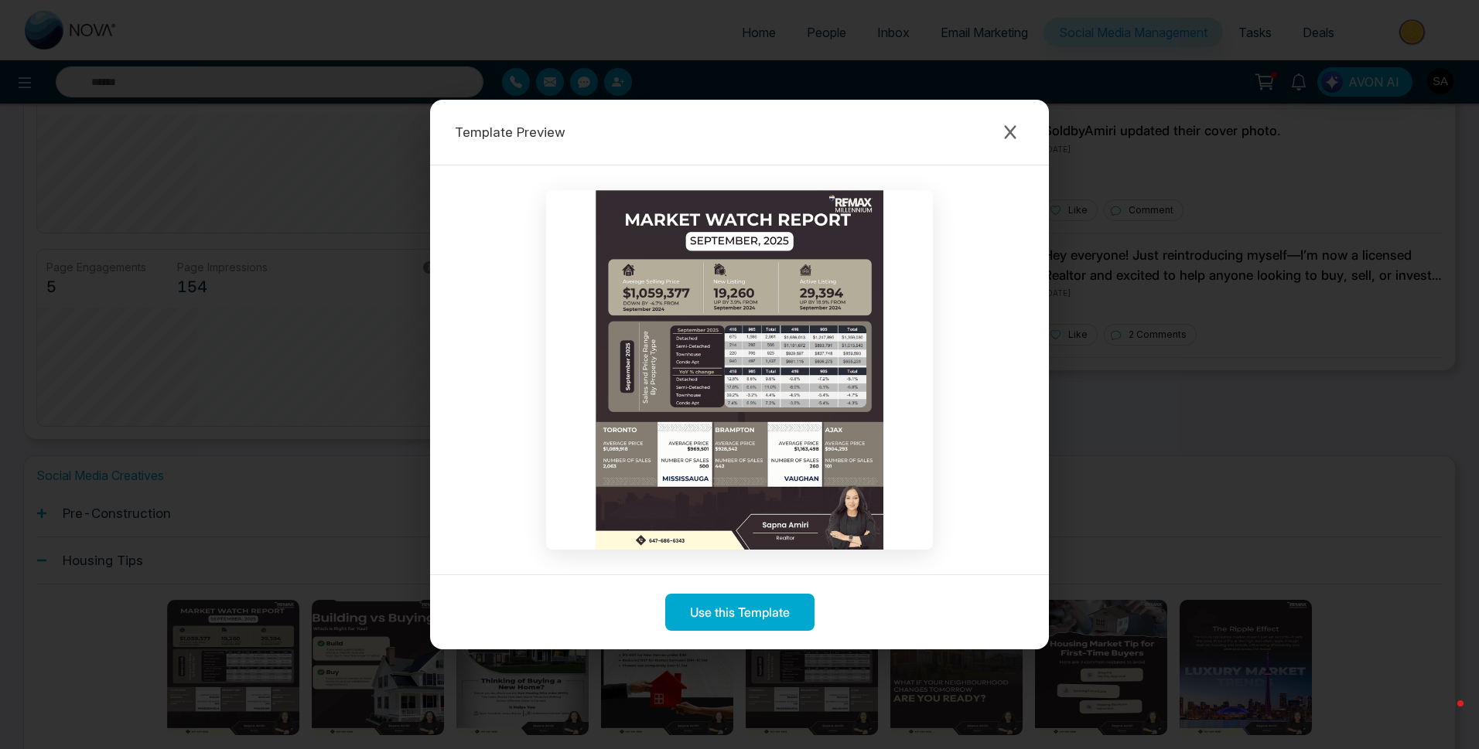
scroll to position [209, 0]
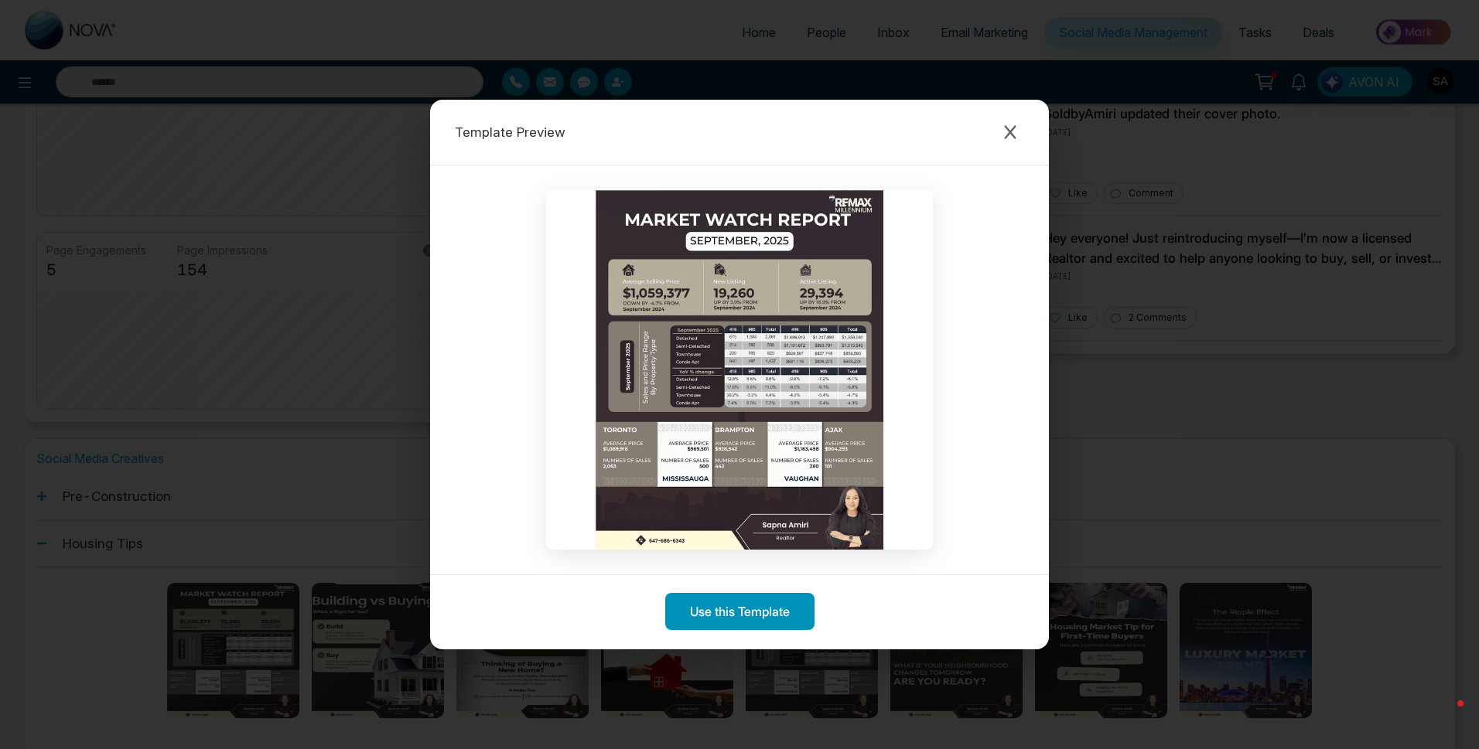
click at [749, 609] on button "Use this Template" at bounding box center [739, 611] width 149 height 37
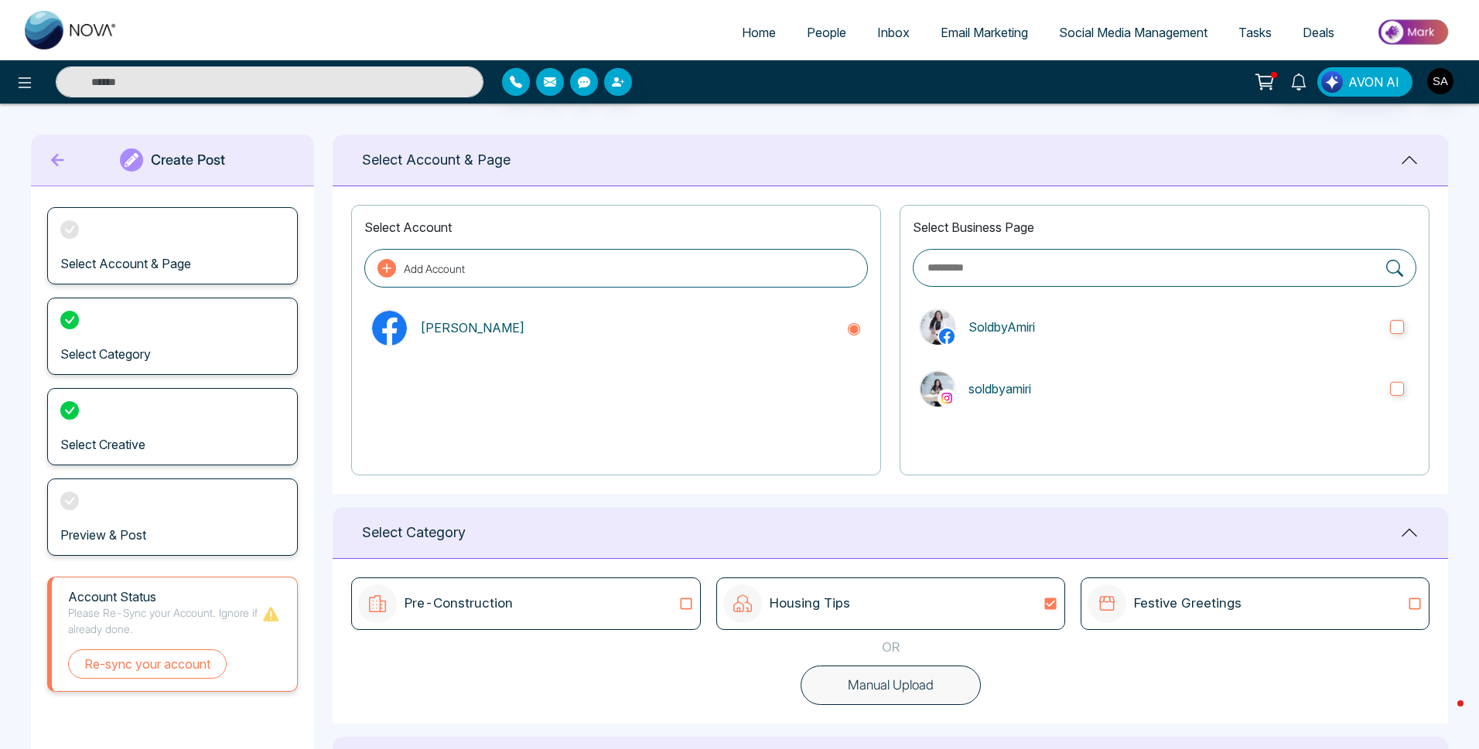
type textarea "**********"
click at [1309, 630] on div "Pre-Construction Housing Tips Festive Greetings OR Manual Upload" at bounding box center [890, 641] width 1115 height 165
click at [1364, 615] on div "Festive Greetings" at bounding box center [1254, 604] width 335 height 39
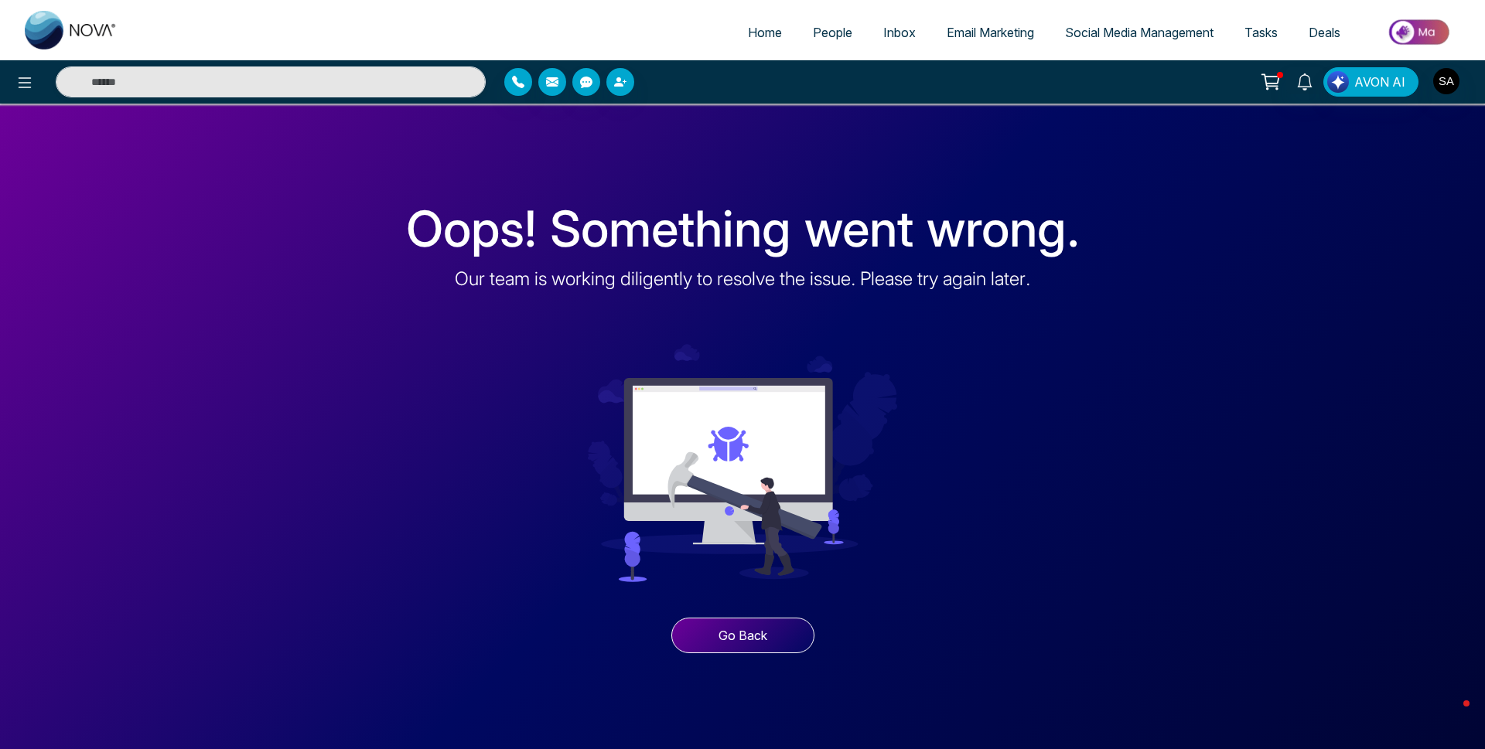
click at [740, 633] on button "Go Back" at bounding box center [742, 636] width 143 height 36
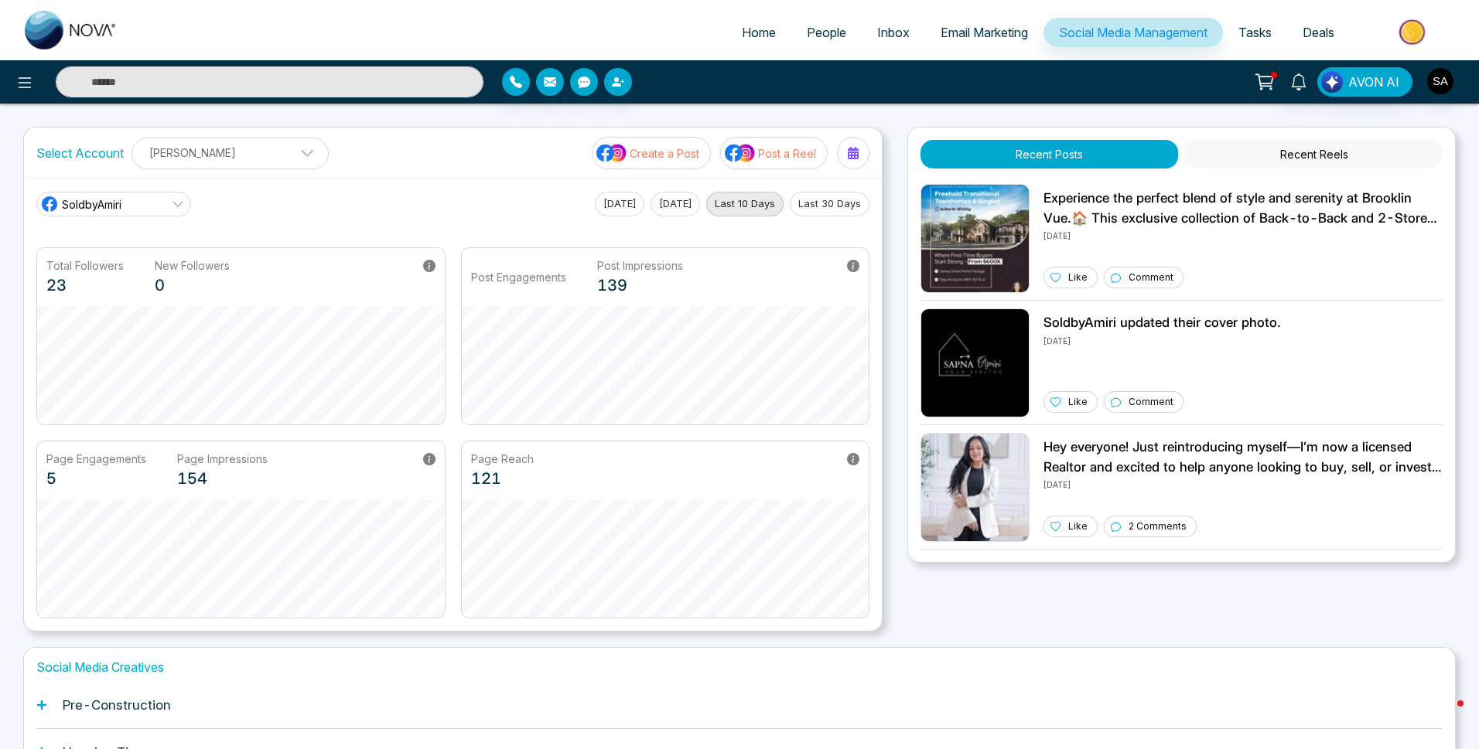
scroll to position [197, 0]
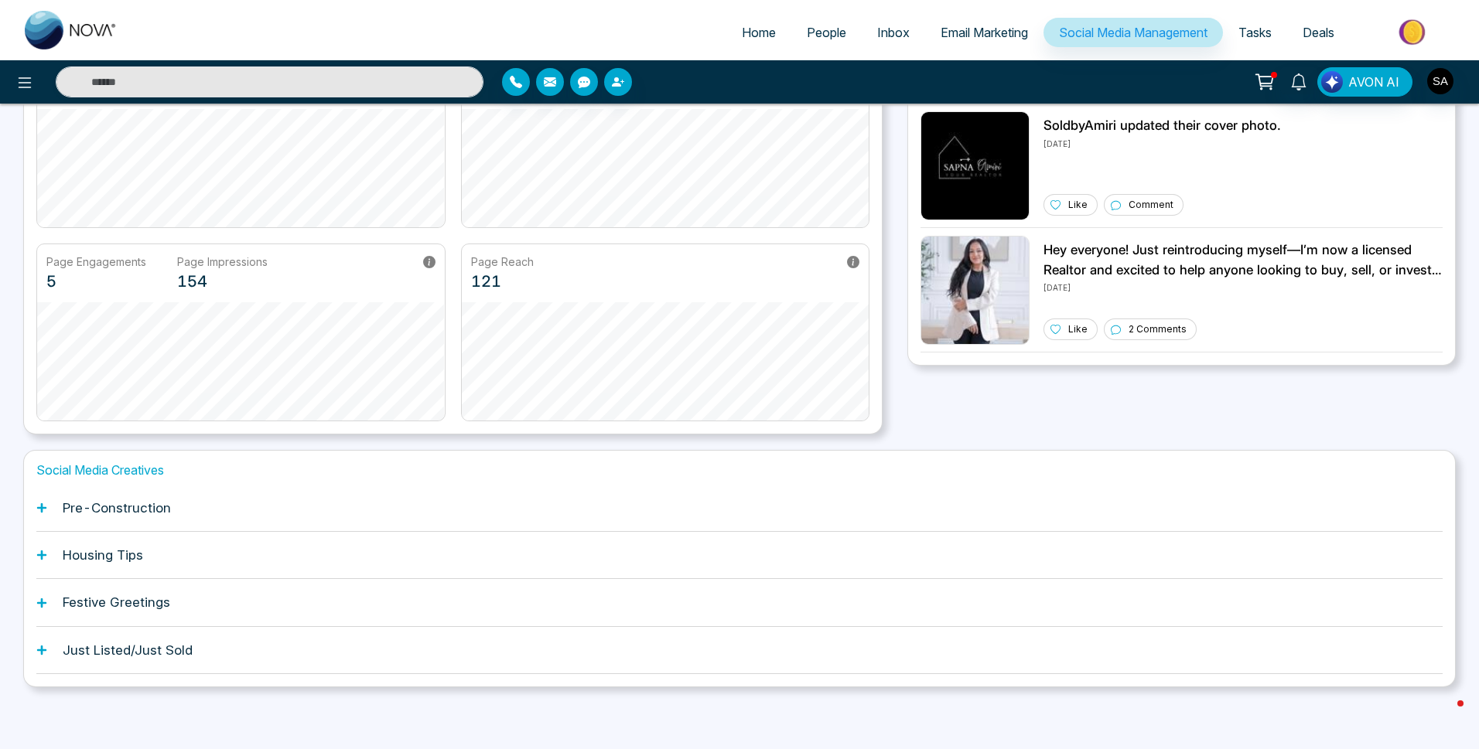
click at [138, 516] on div "Pre-Construction" at bounding box center [739, 508] width 1406 height 47
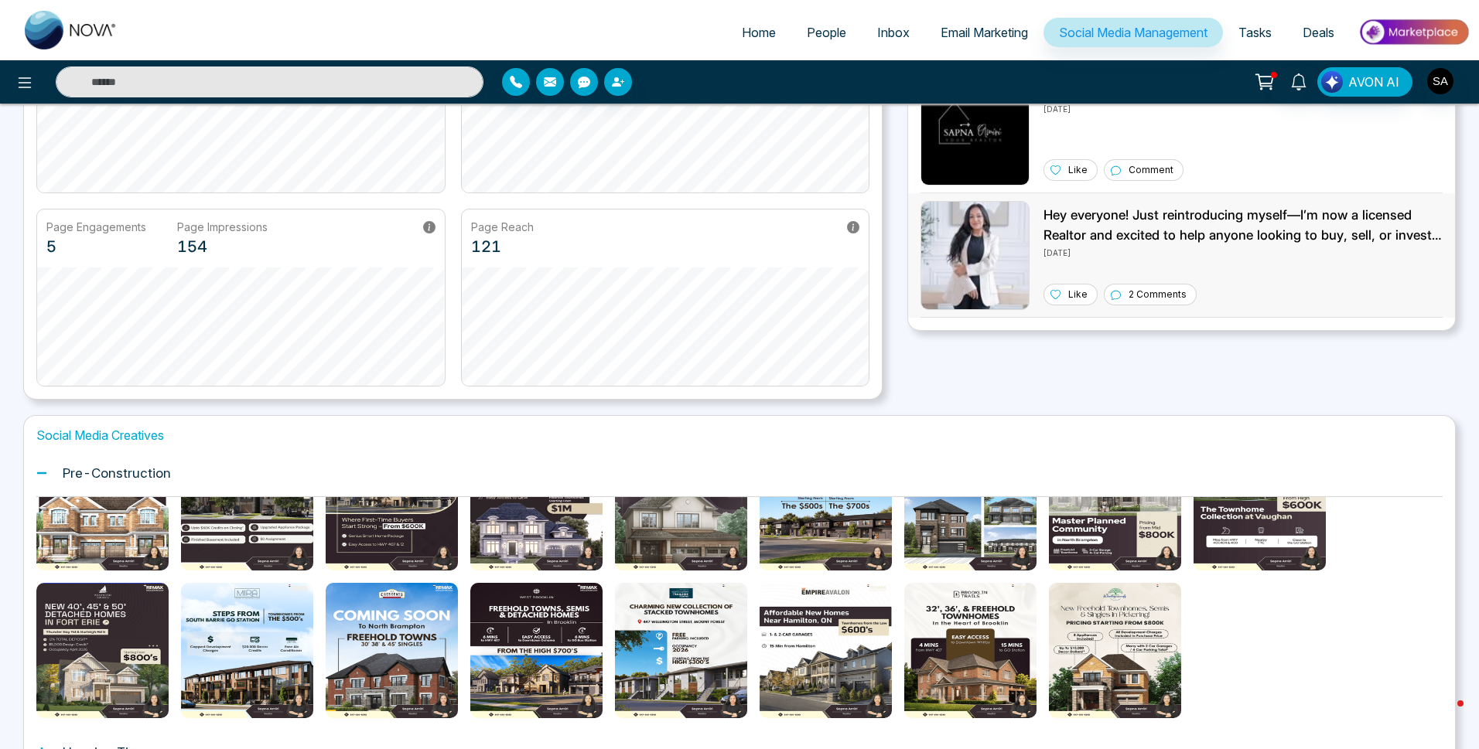
scroll to position [0, 0]
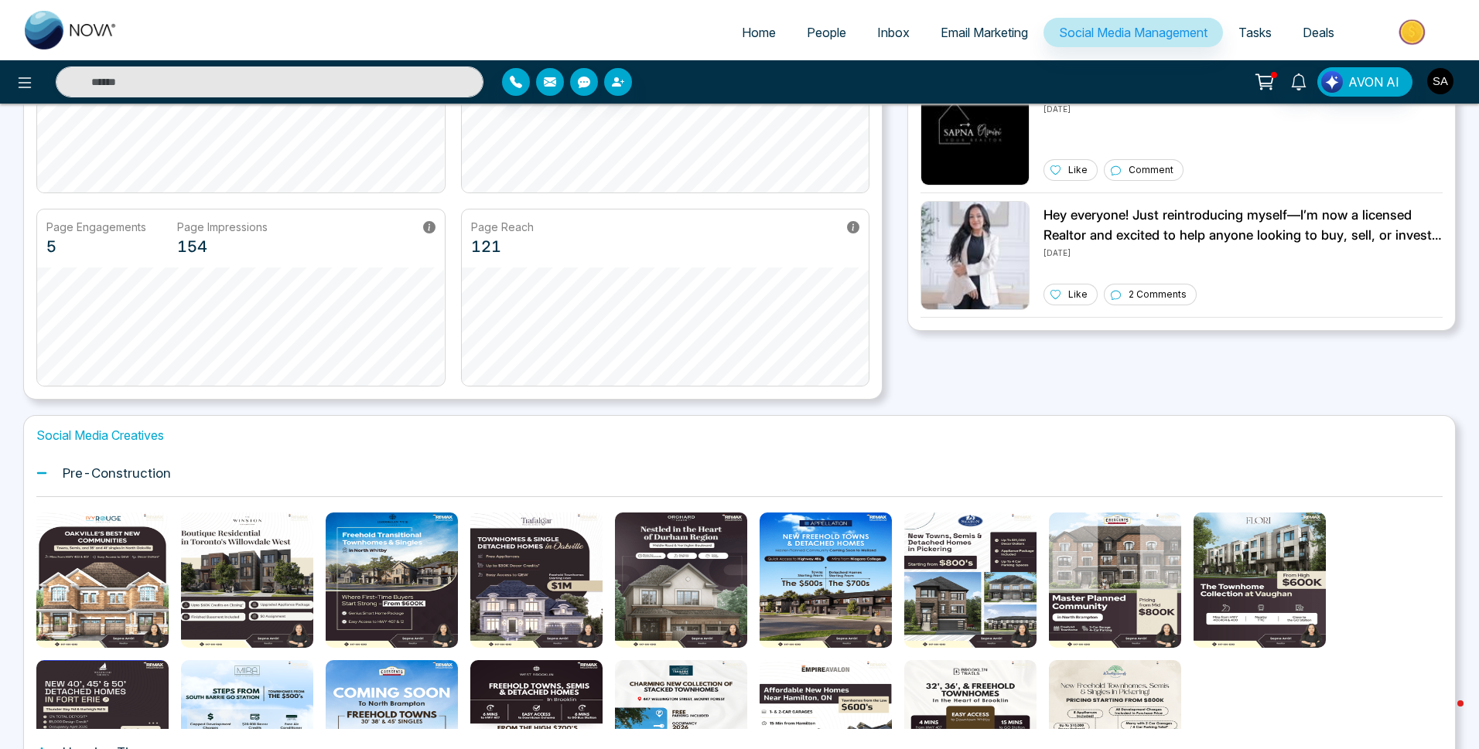
click at [1441, 84] on img "button" at bounding box center [1440, 81] width 26 height 26
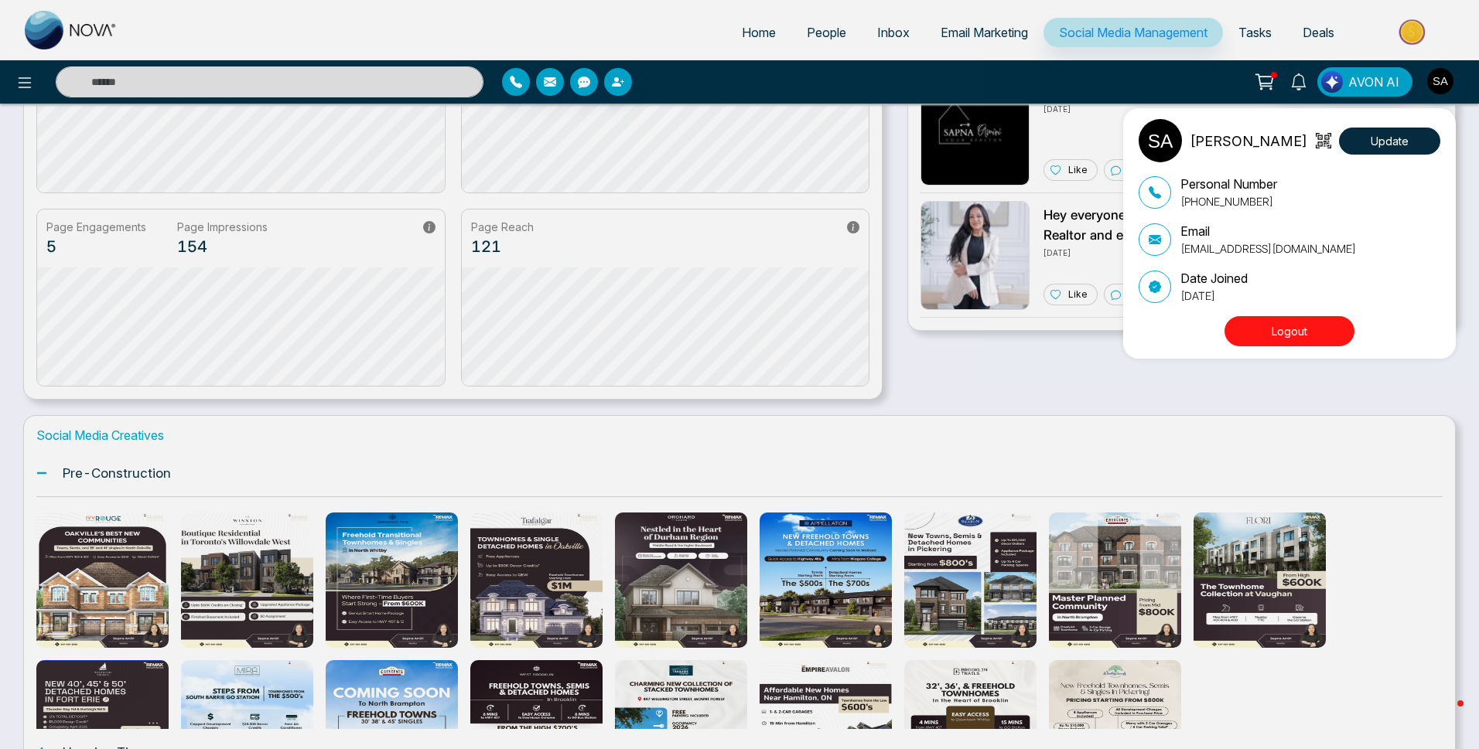
drag, startPoint x: 1355, startPoint y: 153, endPoint x: 1365, endPoint y: 158, distance: 11.1
click at [1355, 154] on button "Update" at bounding box center [1389, 141] width 101 height 27
select select
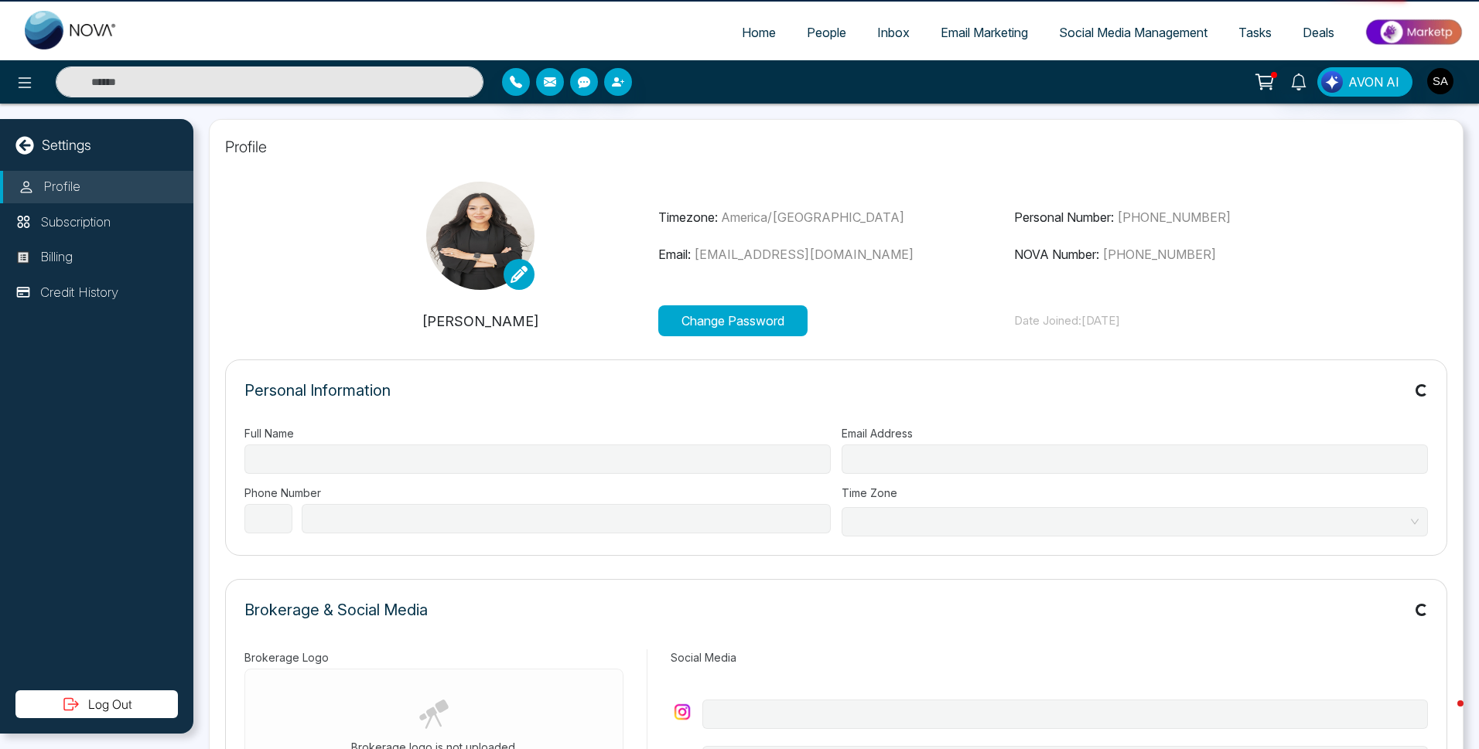
type input "**********"
select select "**"
type input "**********"
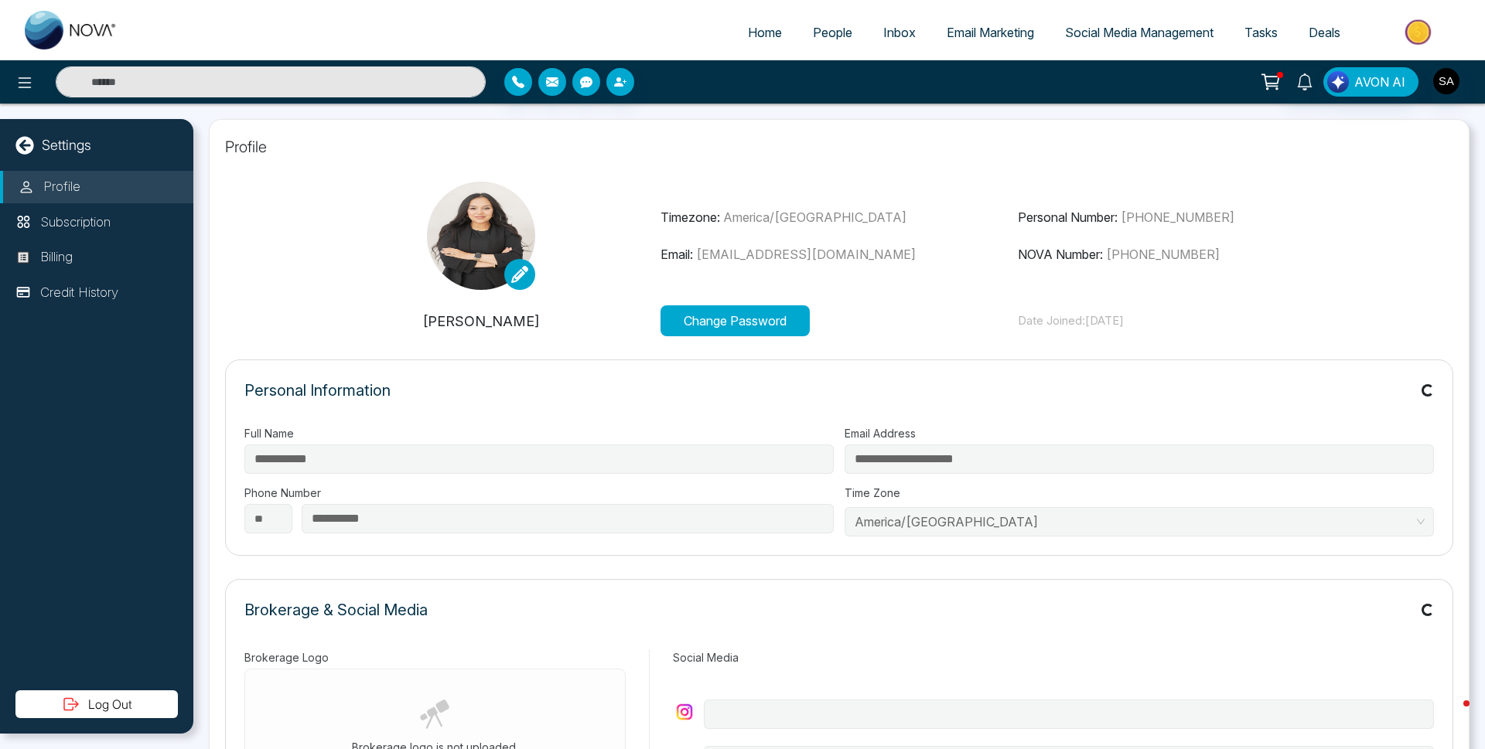
type input "**********"
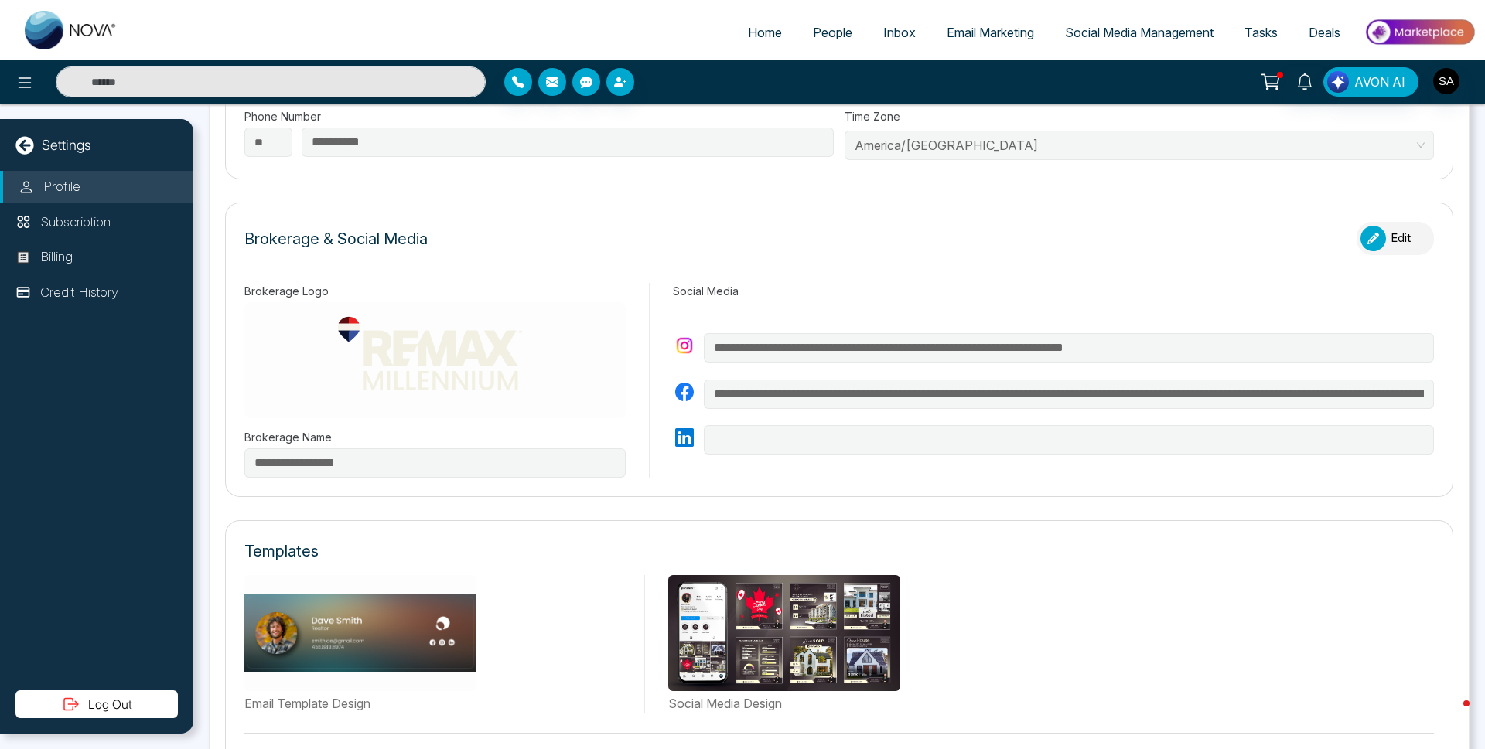
scroll to position [464, 0]
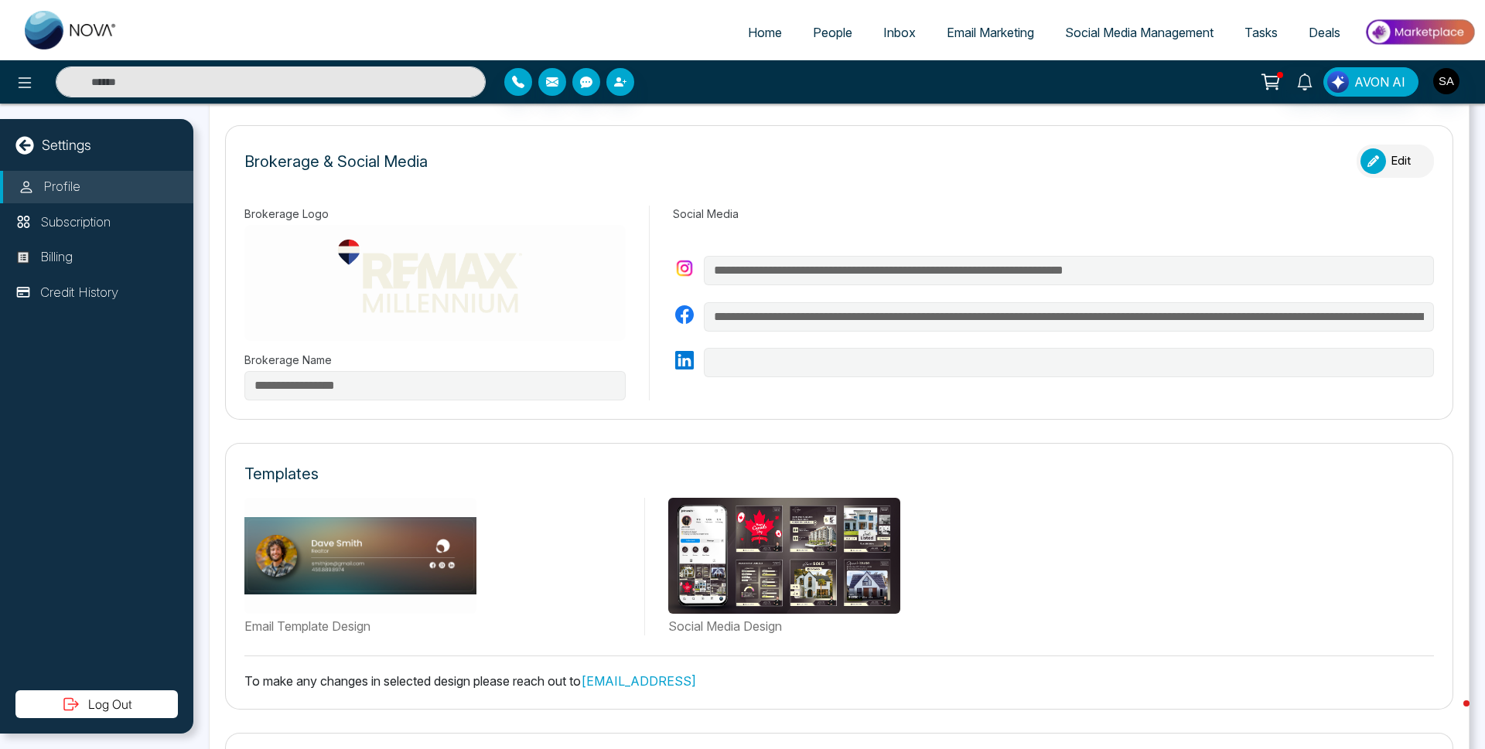
click at [790, 565] on img at bounding box center [784, 556] width 232 height 116
click at [763, 592] on img at bounding box center [784, 556] width 232 height 116
click at [761, 595] on img at bounding box center [784, 556] width 232 height 116
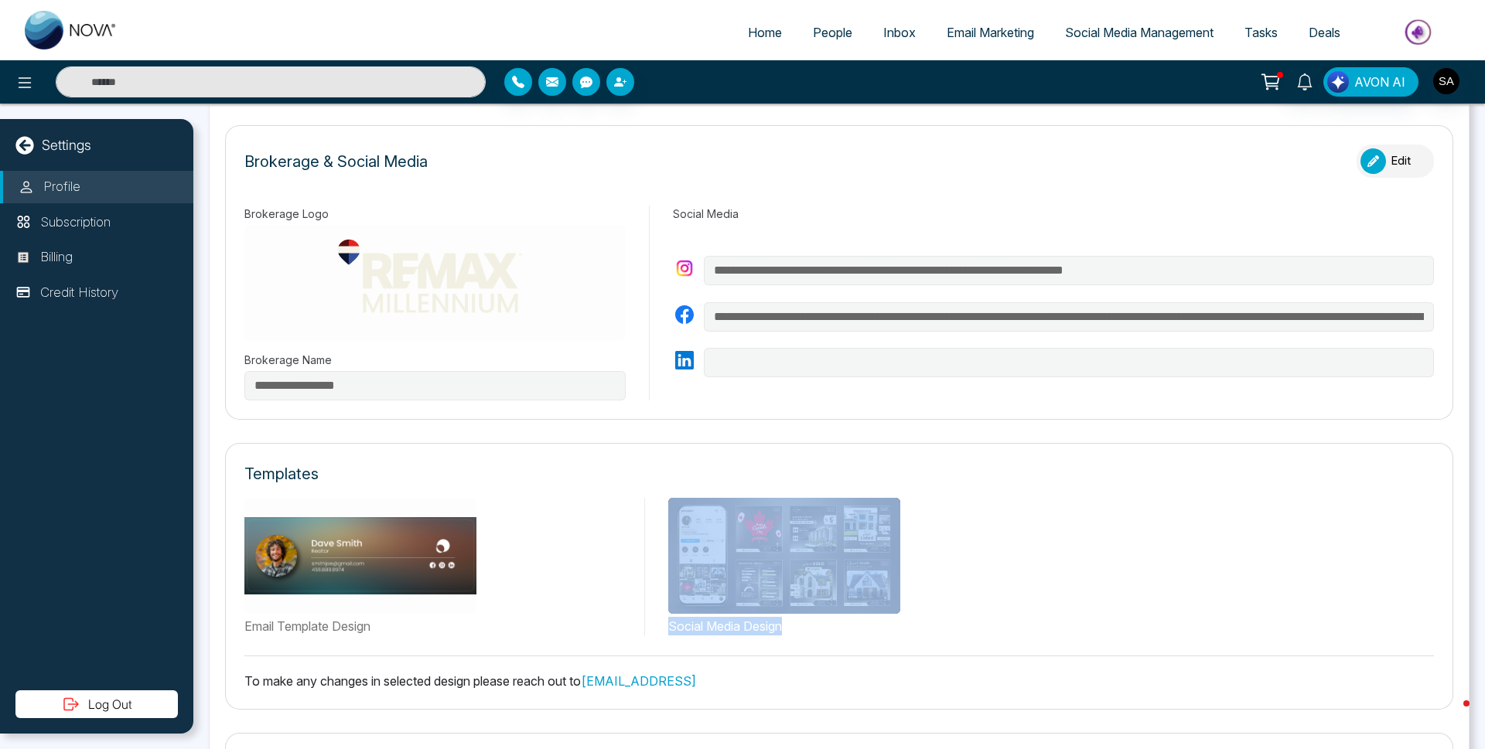
drag, startPoint x: 889, startPoint y: 638, endPoint x: 780, endPoint y: 523, distance: 158.7
click at [728, 496] on div "Templates Email Template Design Social Media Design To make any changes in sele…" at bounding box center [839, 576] width 1228 height 267
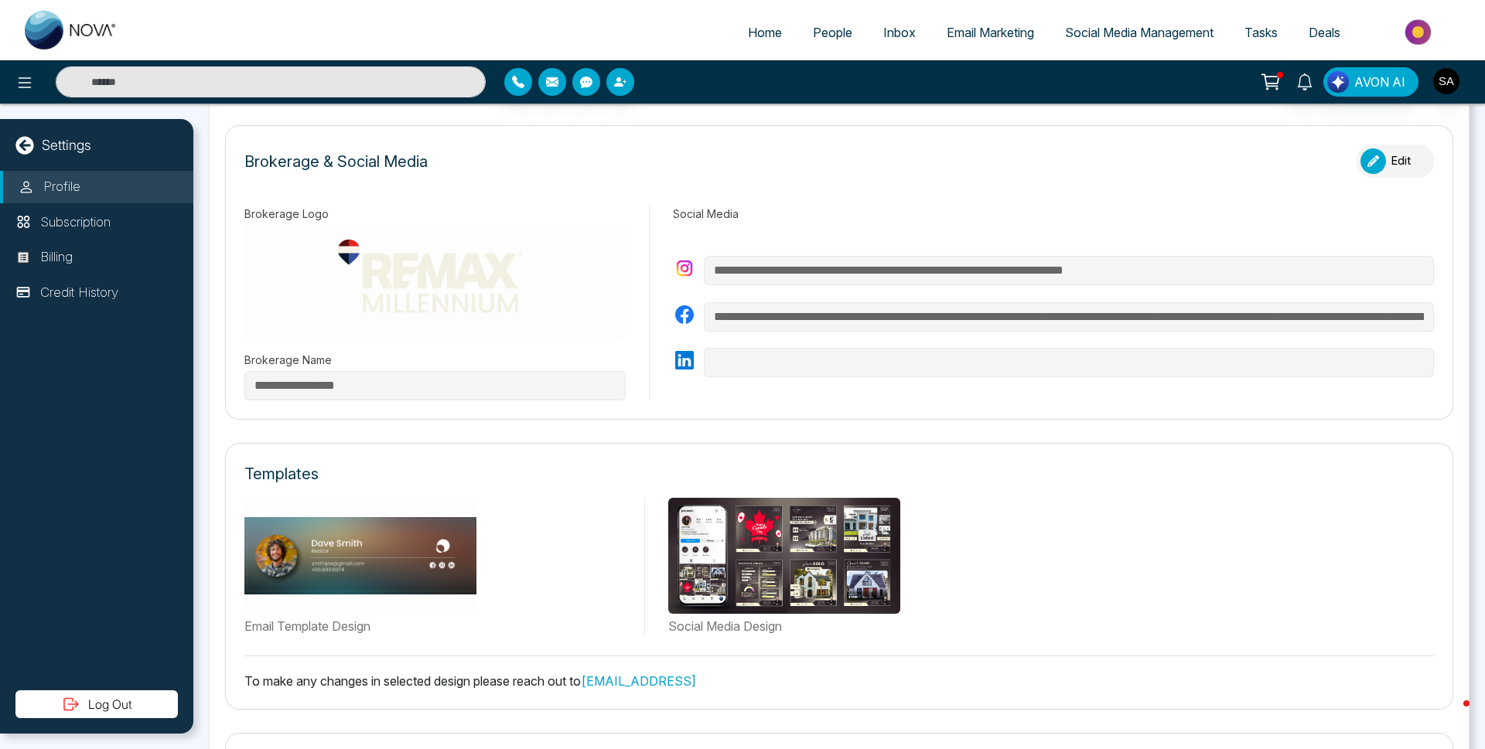
click at [575, 579] on div "Email Template Design" at bounding box center [438, 567] width 389 height 138
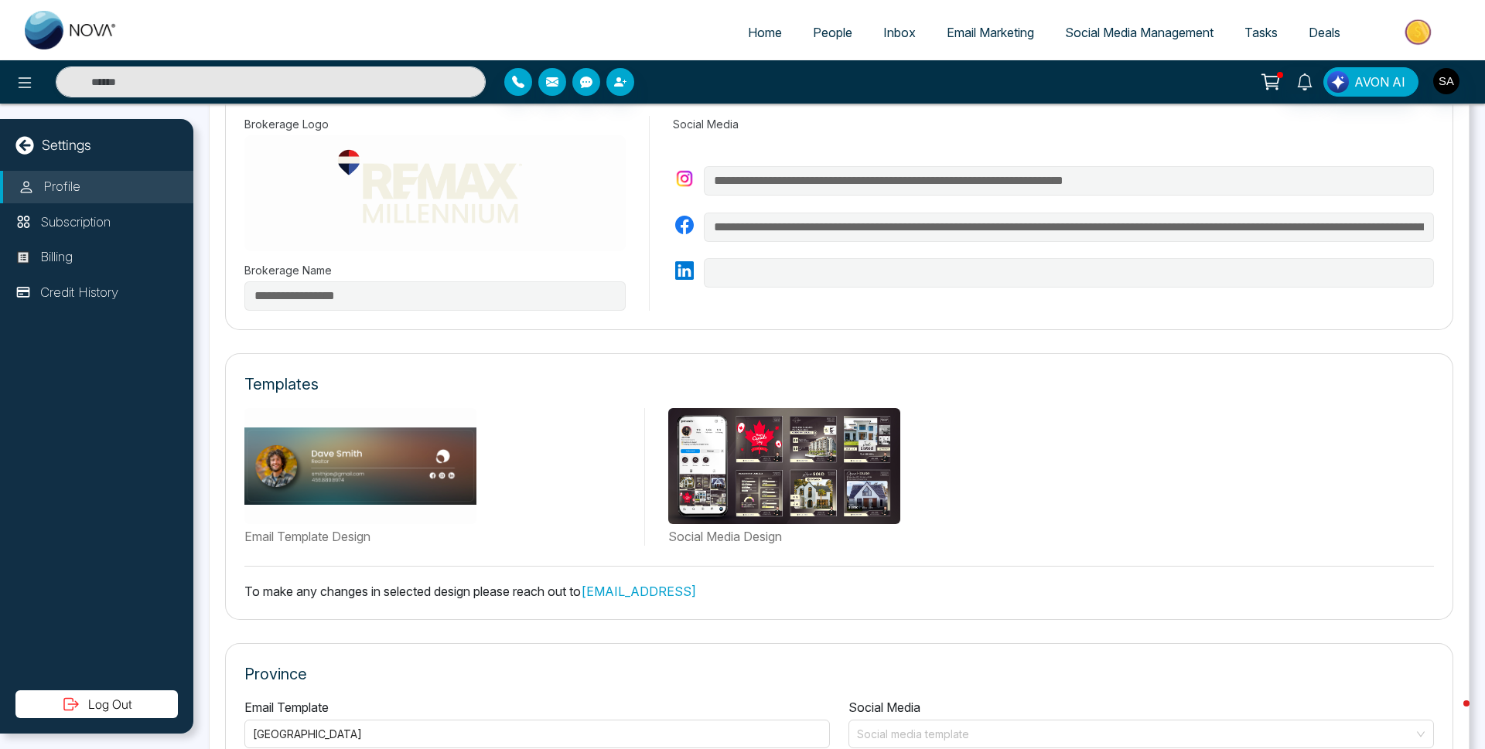
scroll to position [619, 0]
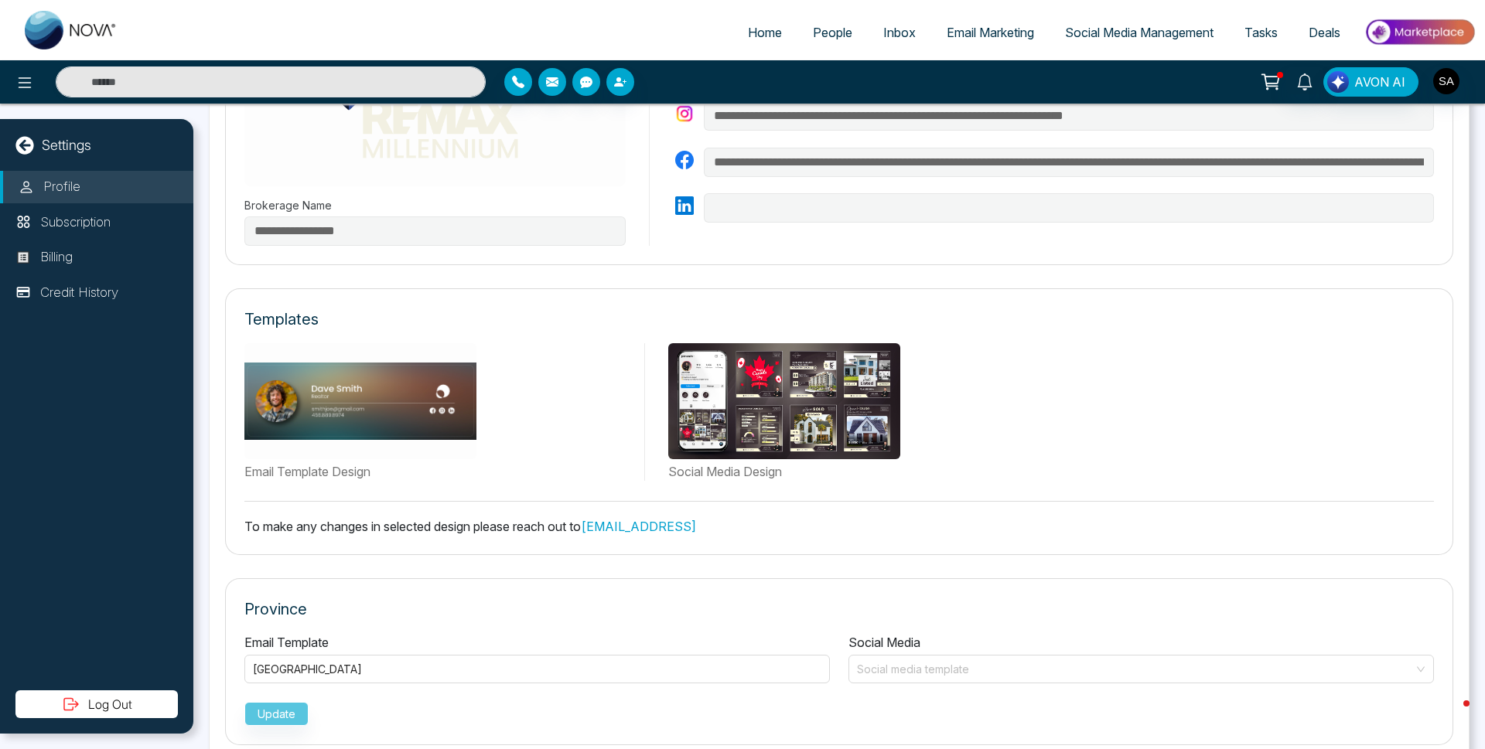
drag, startPoint x: 703, startPoint y: 522, endPoint x: 582, endPoint y: 532, distance: 121.8
click at [582, 532] on p "To make any changes in selected design please reach out to support@novacrm.ai" at bounding box center [839, 526] width 1190 height 19
copy link "support@novacrm.ai"
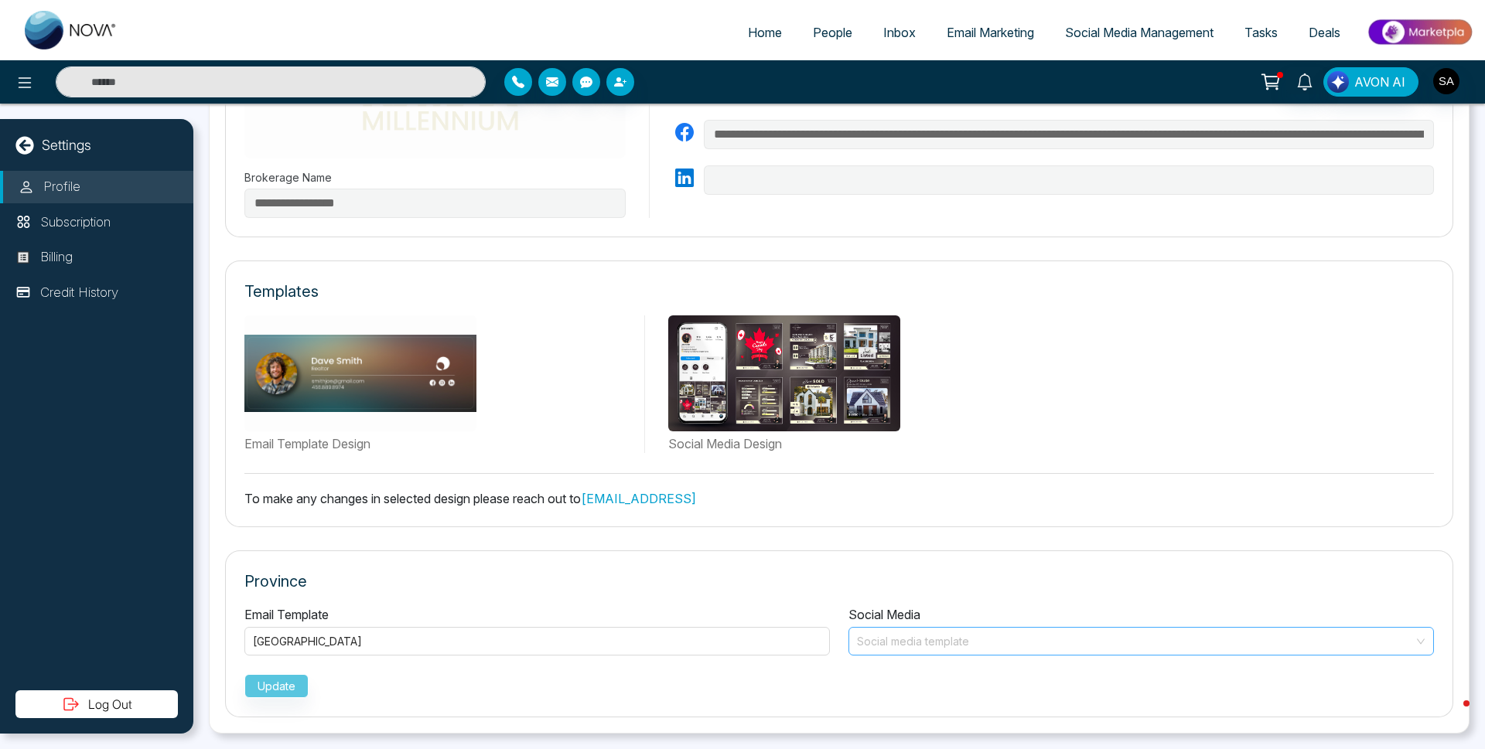
click at [1002, 641] on input "search" at bounding box center [1136, 639] width 556 height 23
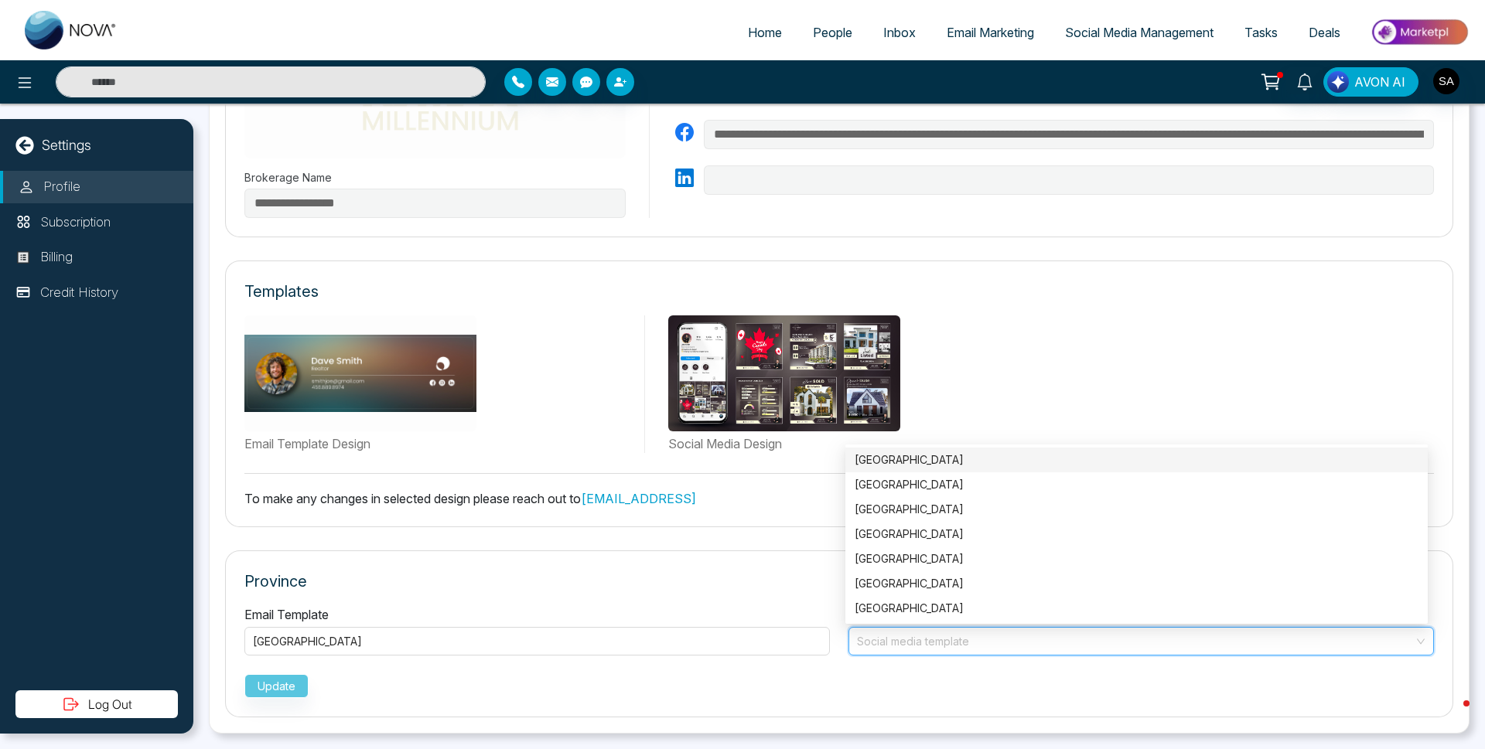
click at [926, 467] on div "Ontario" at bounding box center [1137, 460] width 564 height 17
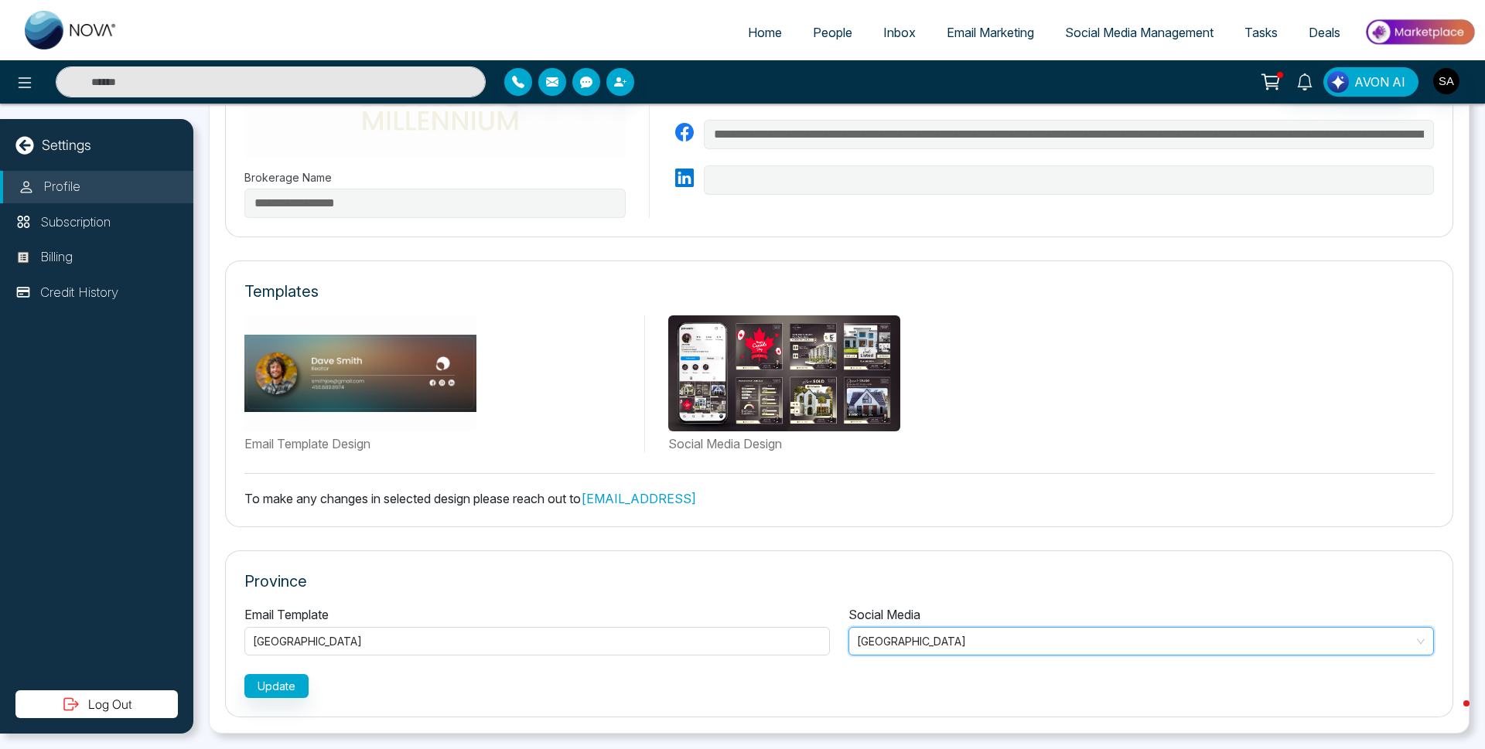
click at [1463, 80] on div "AVON AI" at bounding box center [1176, 81] width 600 height 29
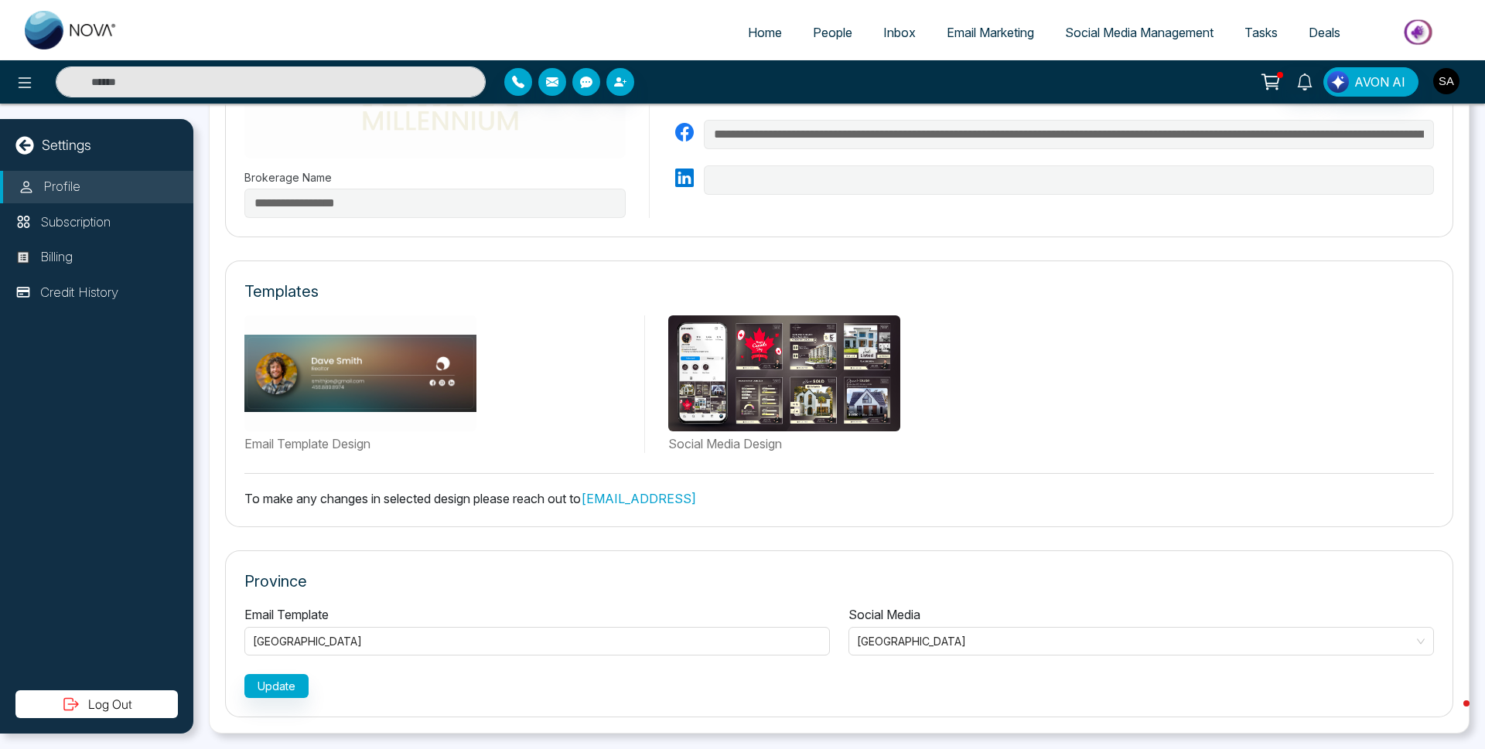
click at [1451, 77] on img "button" at bounding box center [1446, 81] width 26 height 26
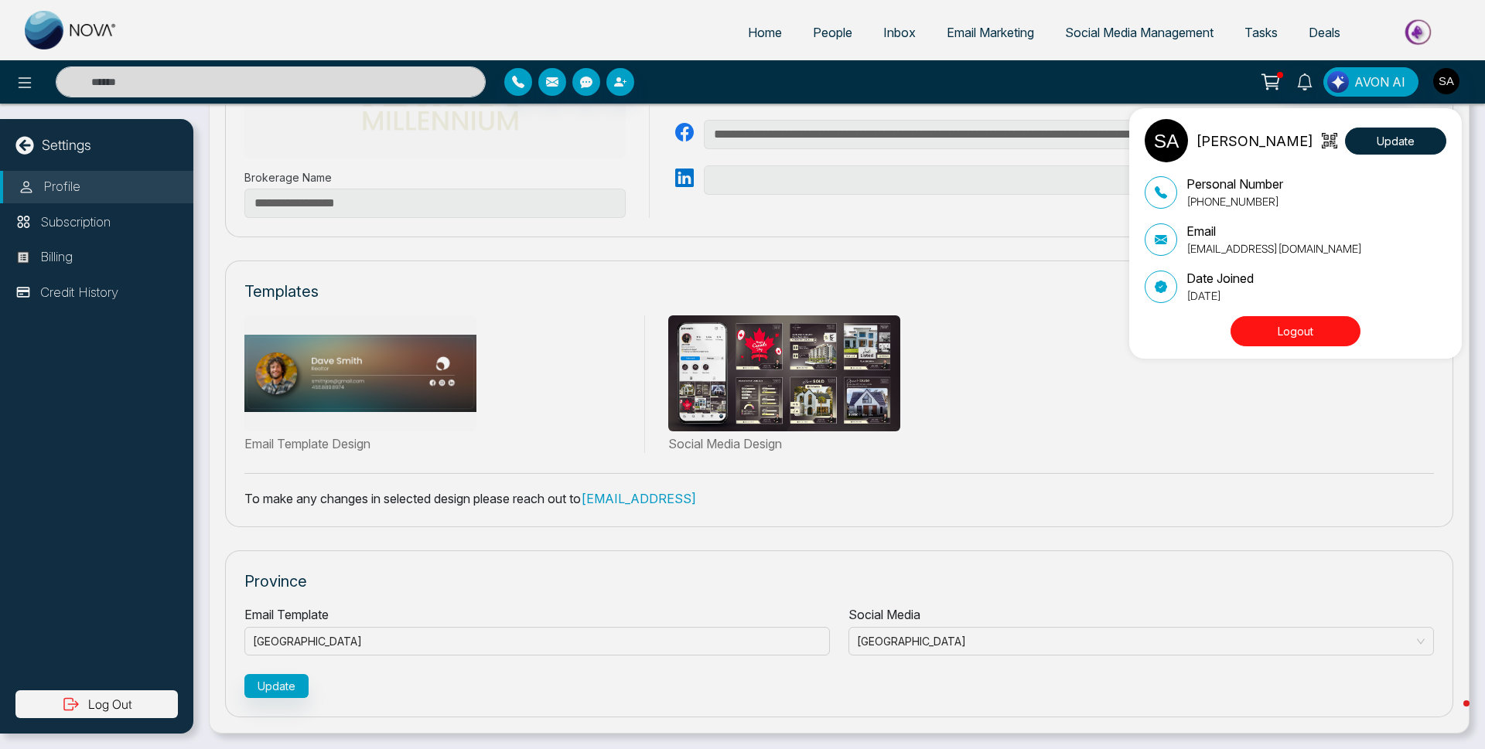
click at [1254, 340] on button "Logout" at bounding box center [1296, 331] width 130 height 30
